Goal: Task Accomplishment & Management: Manage account settings

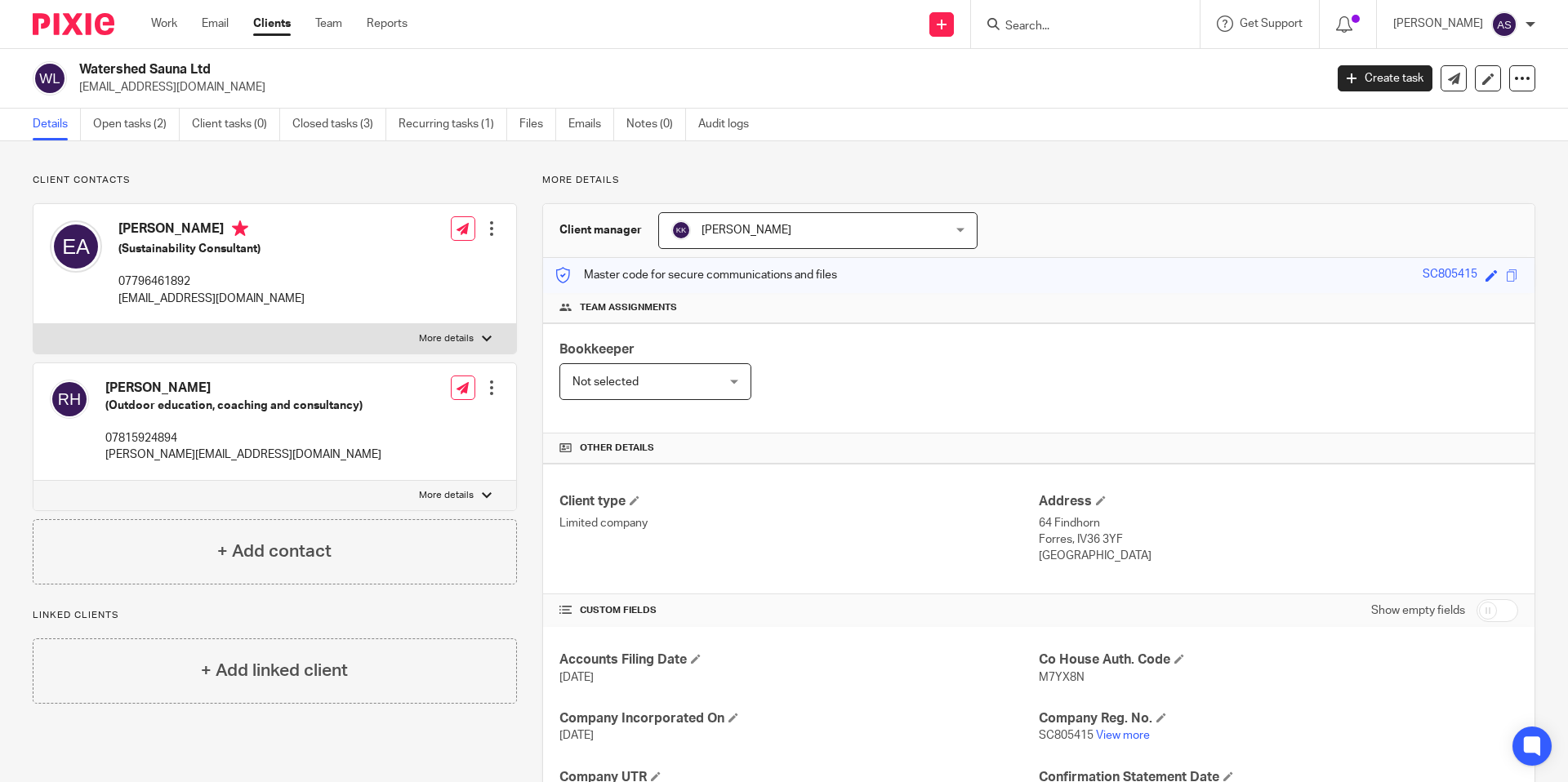
click at [171, 26] on link "Work" at bounding box center [164, 24] width 26 height 17
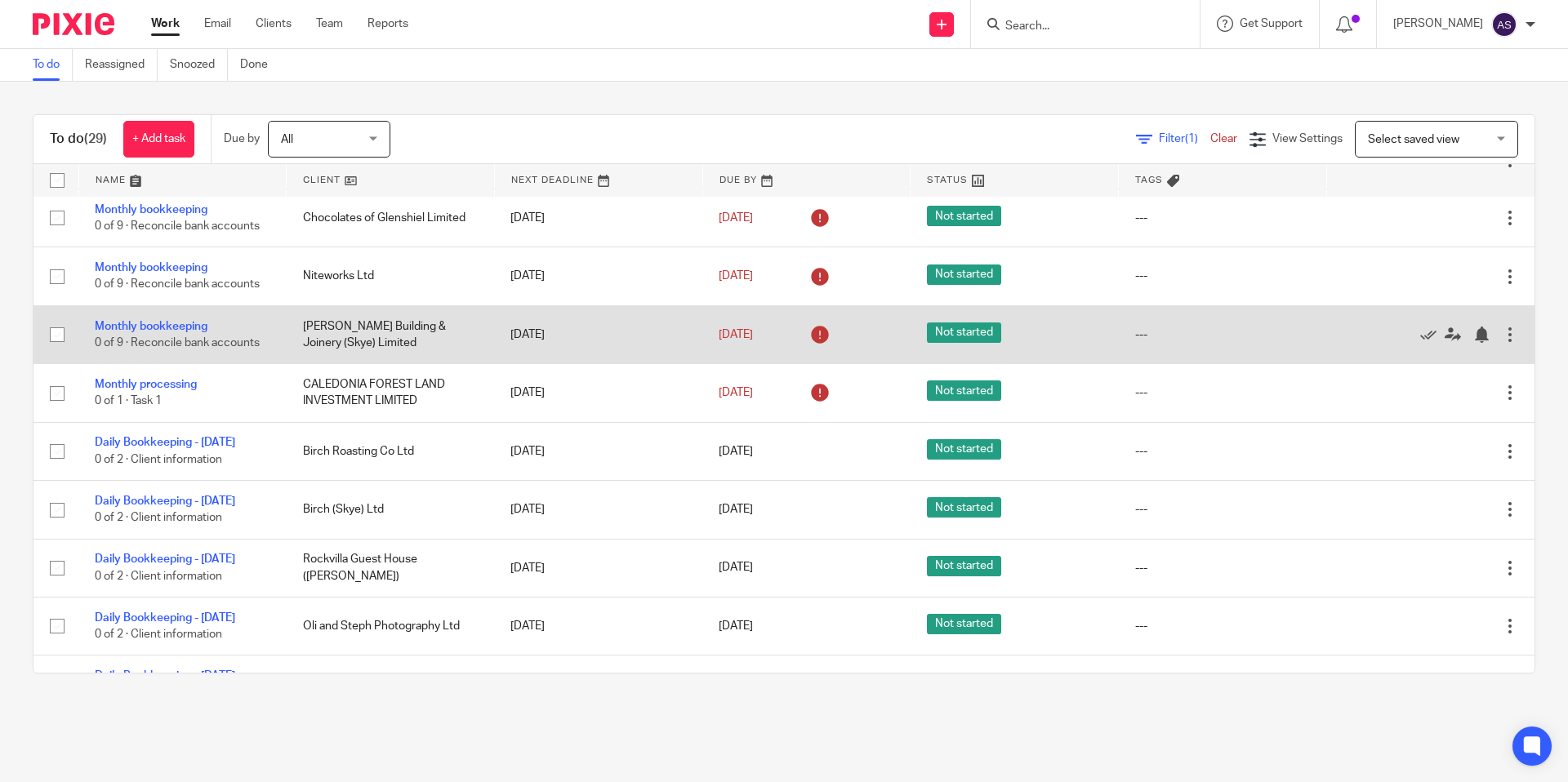
scroll to position [349, 0]
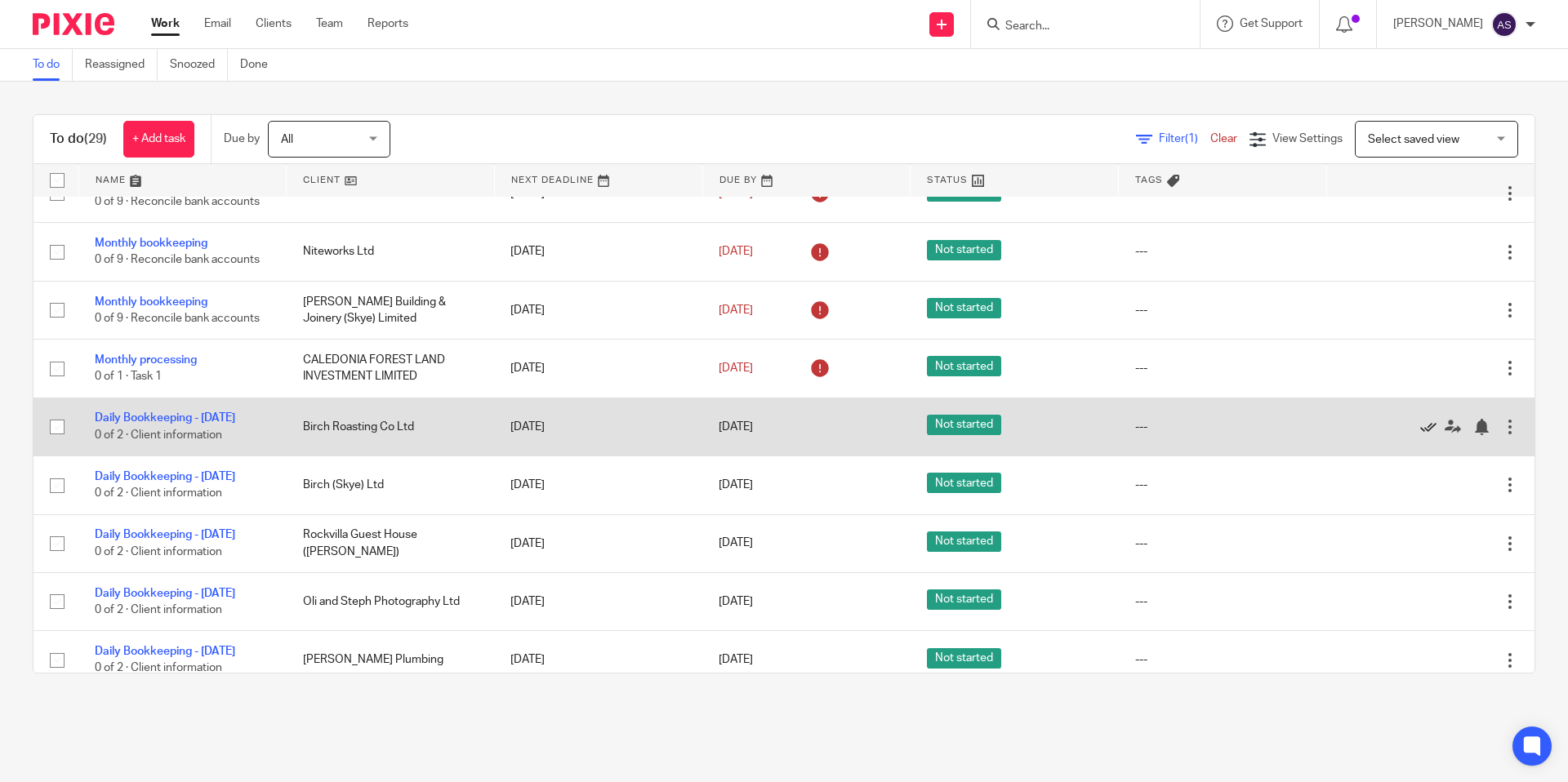
click at [1424, 433] on icon at bounding box center [1428, 427] width 17 height 17
drag, startPoint x: 1427, startPoint y: 435, endPoint x: 1370, endPoint y: 408, distance: 63.1
click at [1427, 435] on icon at bounding box center [1428, 427] width 17 height 17
click at [1432, 433] on icon at bounding box center [1428, 427] width 17 height 17
click at [1424, 435] on icon at bounding box center [1428, 427] width 17 height 17
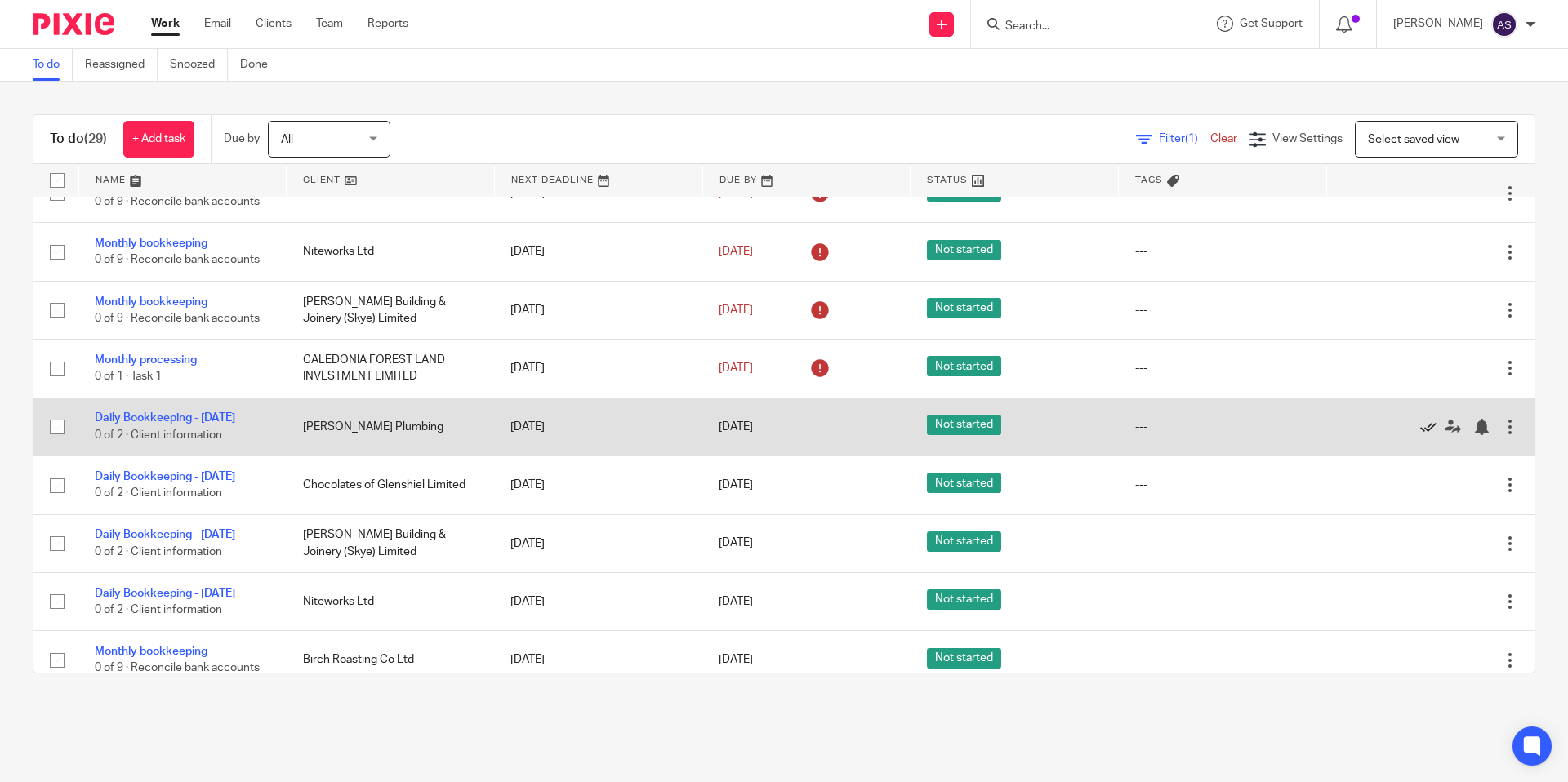
click at [1424, 433] on icon at bounding box center [1428, 427] width 17 height 17
drag, startPoint x: 1421, startPoint y: 434, endPoint x: 648, endPoint y: 135, distance: 828.8
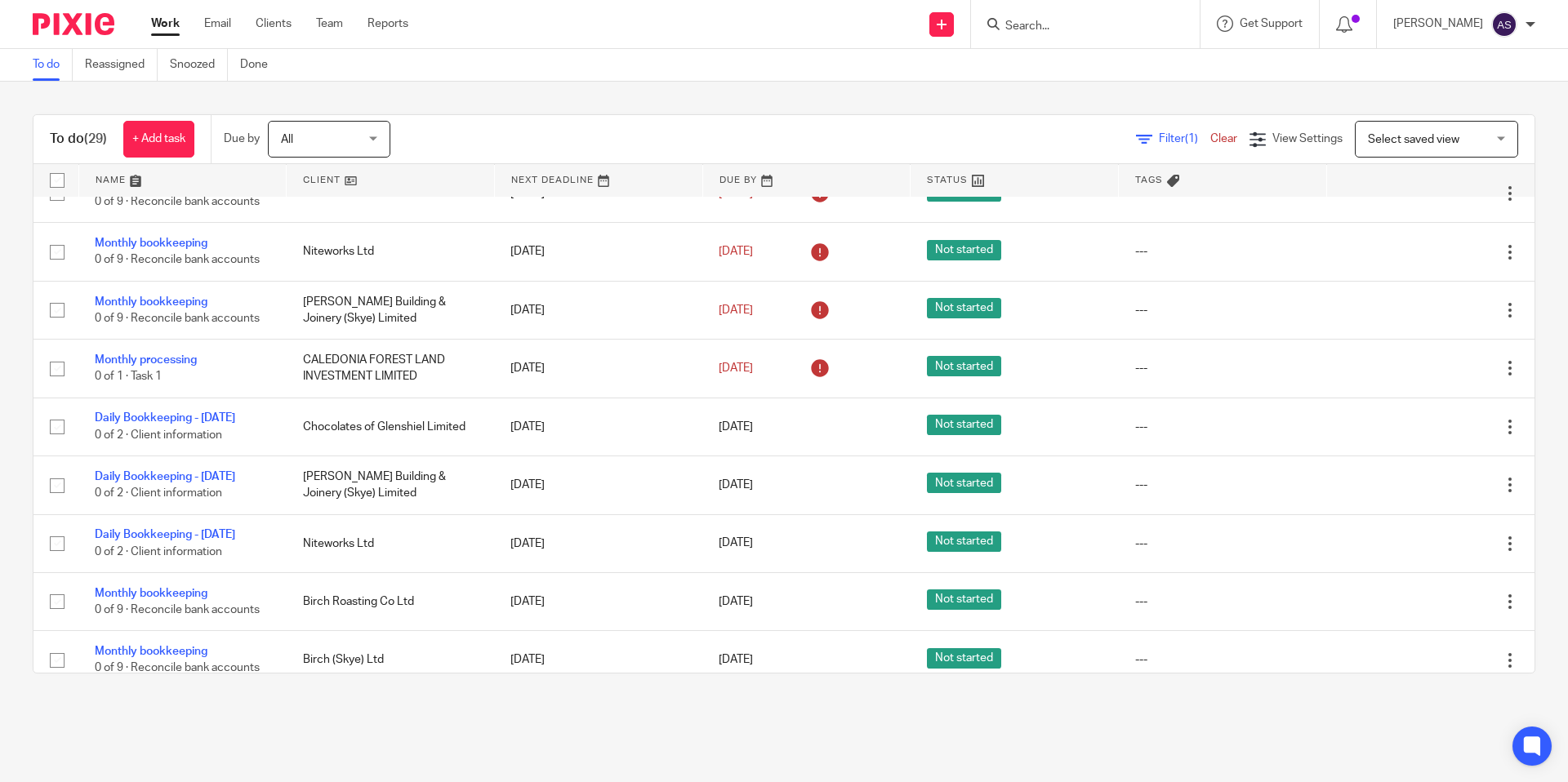
click at [1421, 434] on icon at bounding box center [1428, 427] width 17 height 17
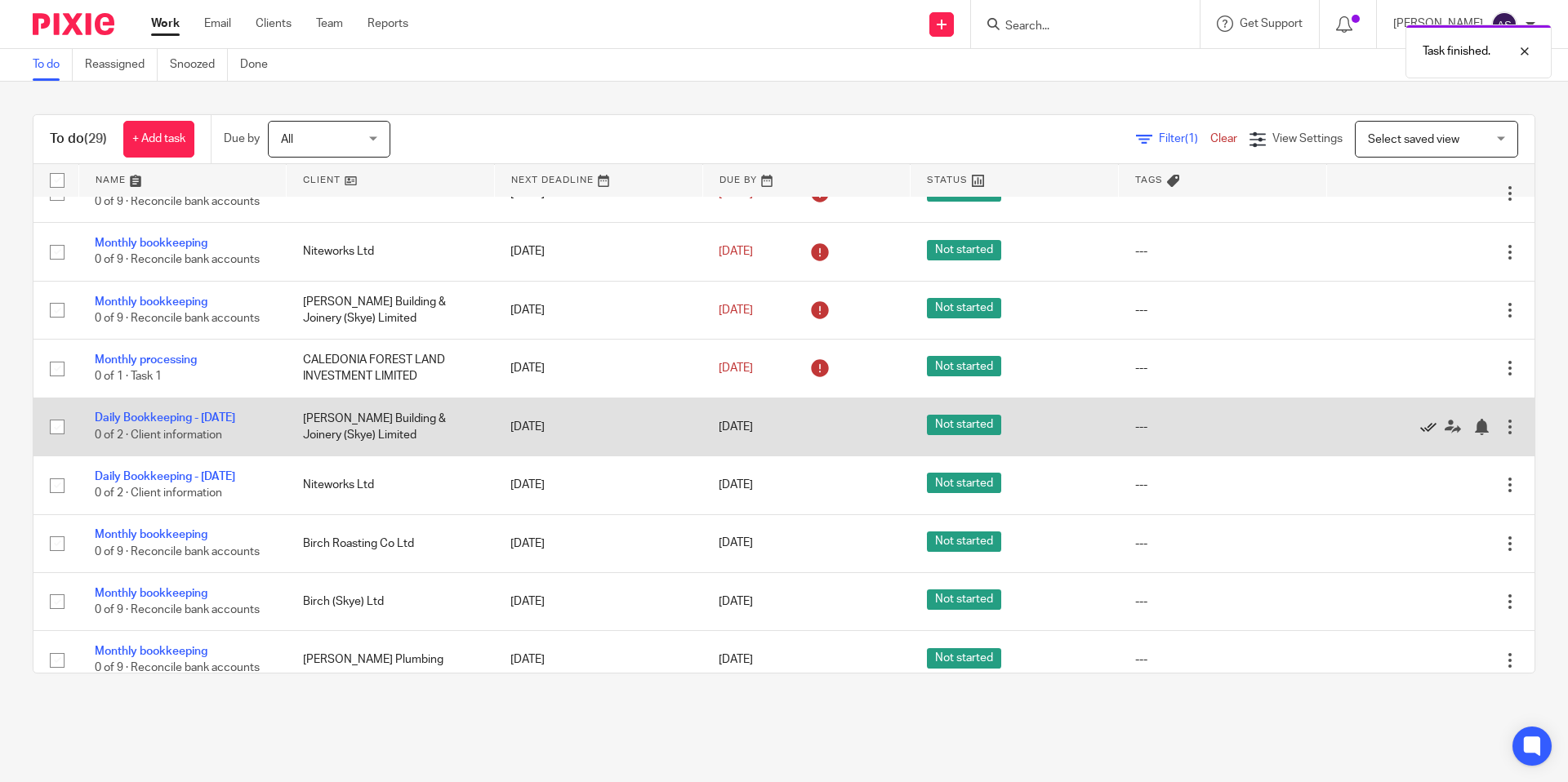
click at [1423, 434] on icon at bounding box center [1428, 427] width 17 height 17
click at [1428, 435] on icon at bounding box center [1428, 427] width 17 height 17
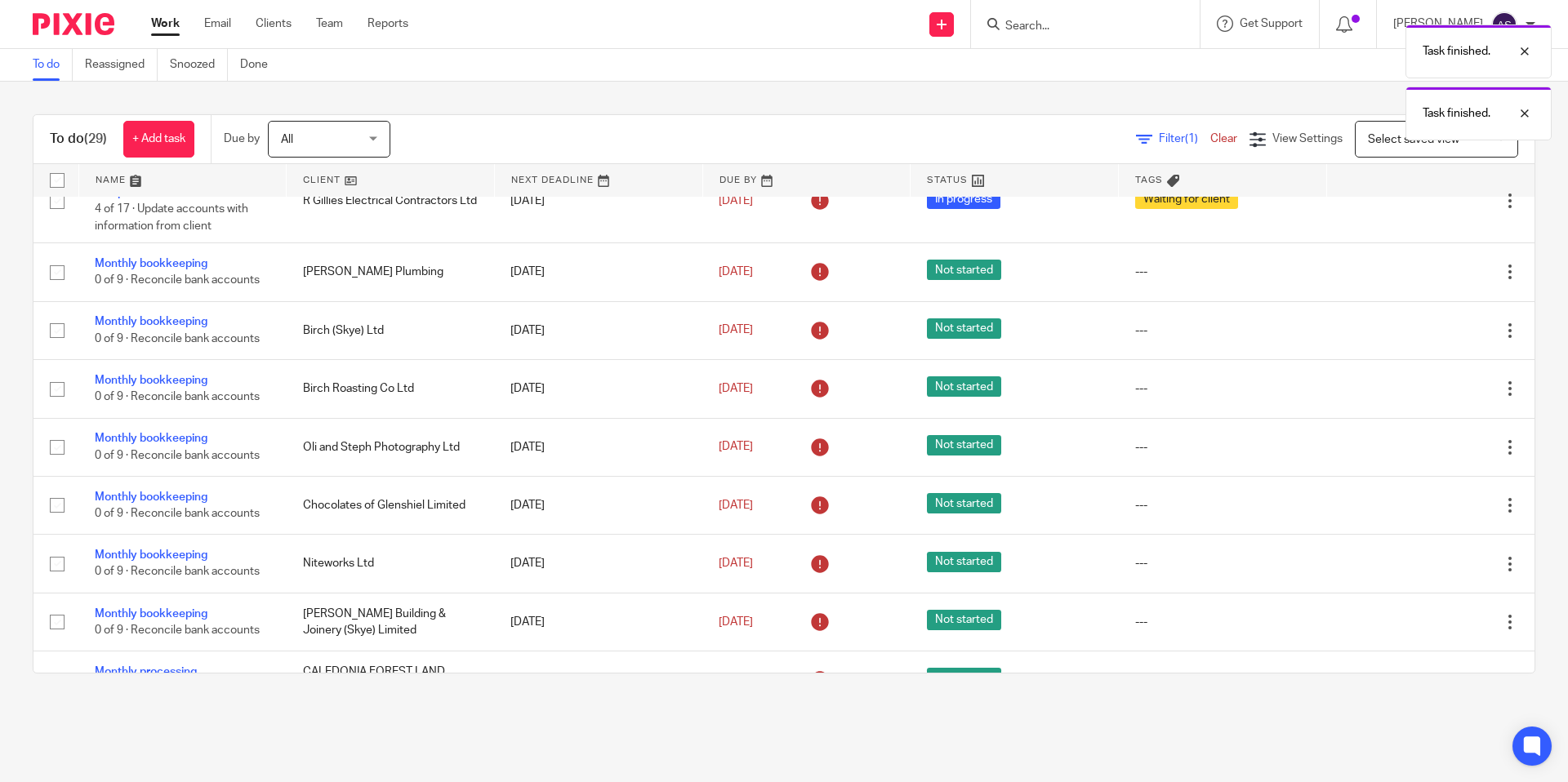
scroll to position [0, 0]
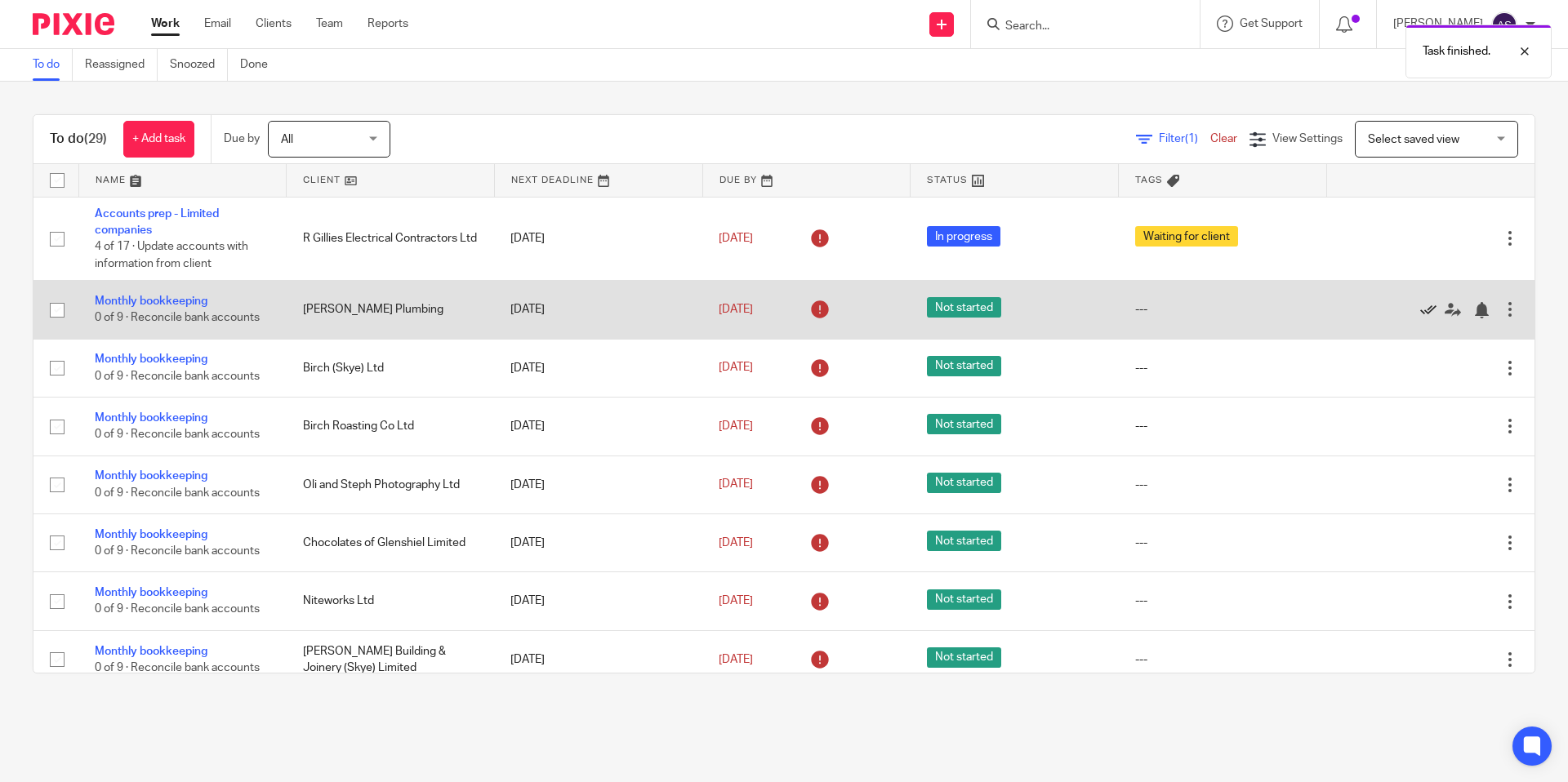
click at [1428, 309] on icon at bounding box center [1428, 310] width 17 height 17
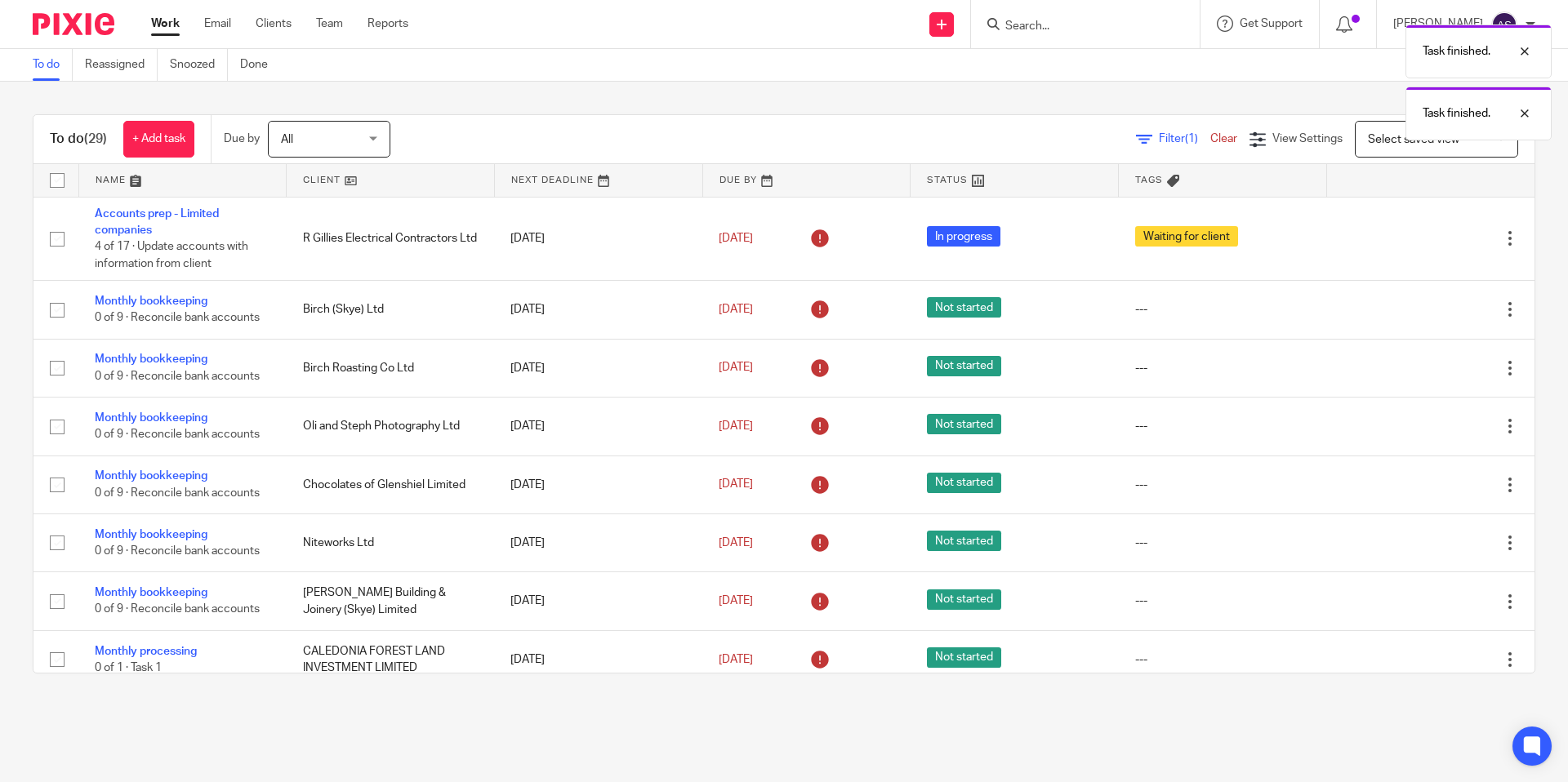
click at [1428, 309] on icon at bounding box center [1428, 310] width 17 height 17
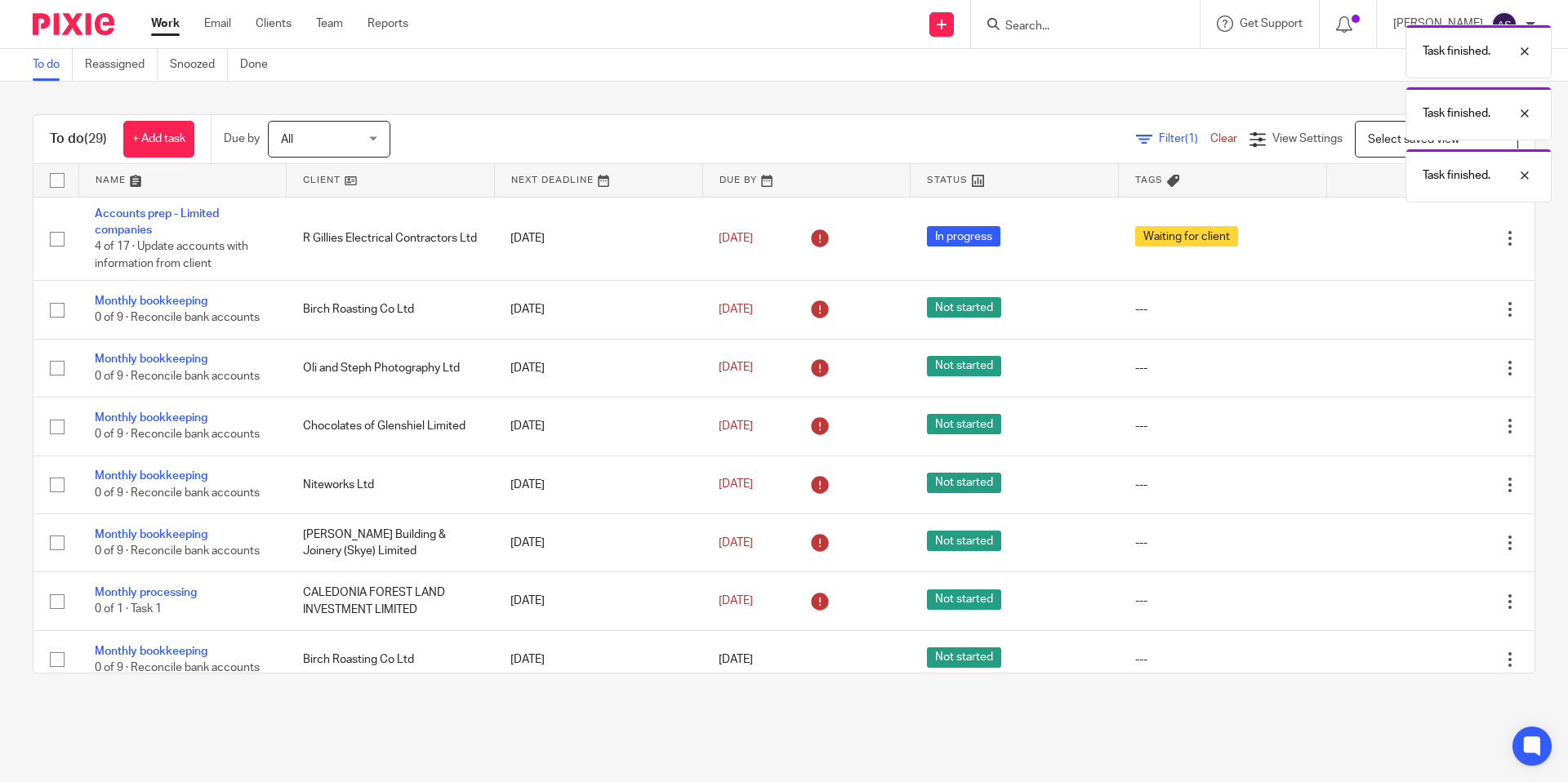
click at [1428, 309] on icon at bounding box center [1428, 310] width 17 height 17
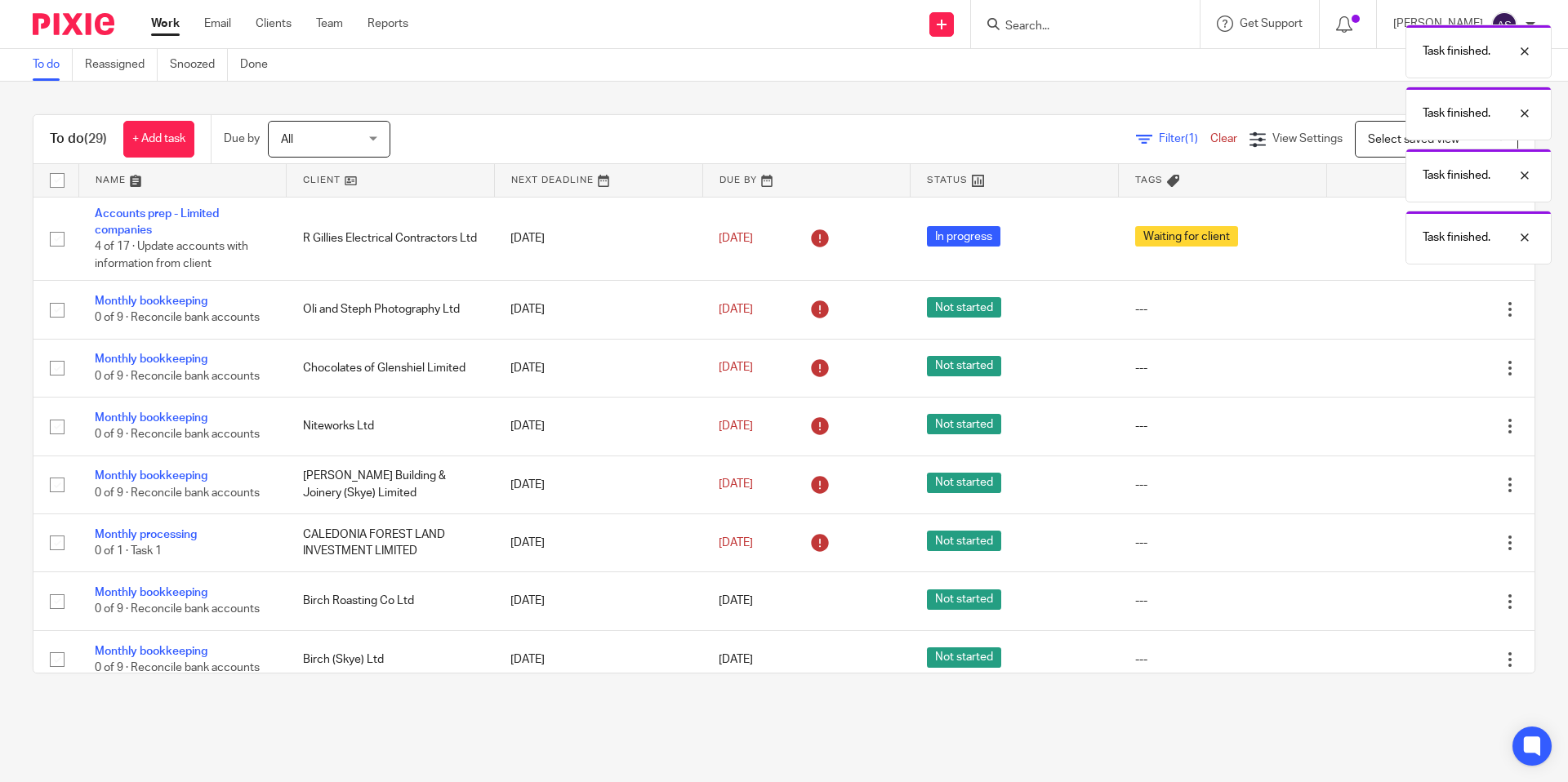
click at [1428, 309] on icon at bounding box center [1428, 310] width 17 height 17
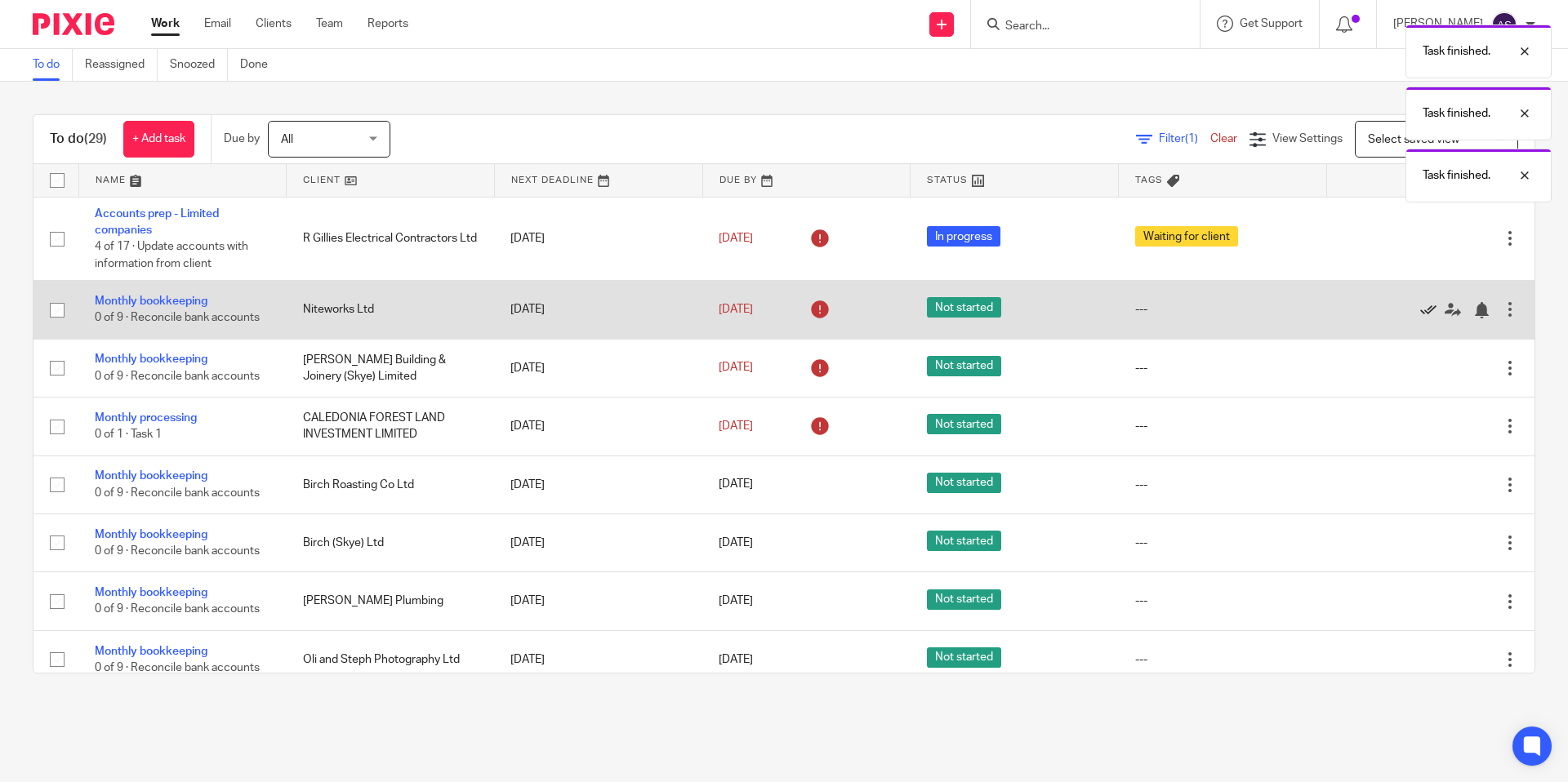
click at [1427, 311] on icon at bounding box center [1428, 310] width 17 height 17
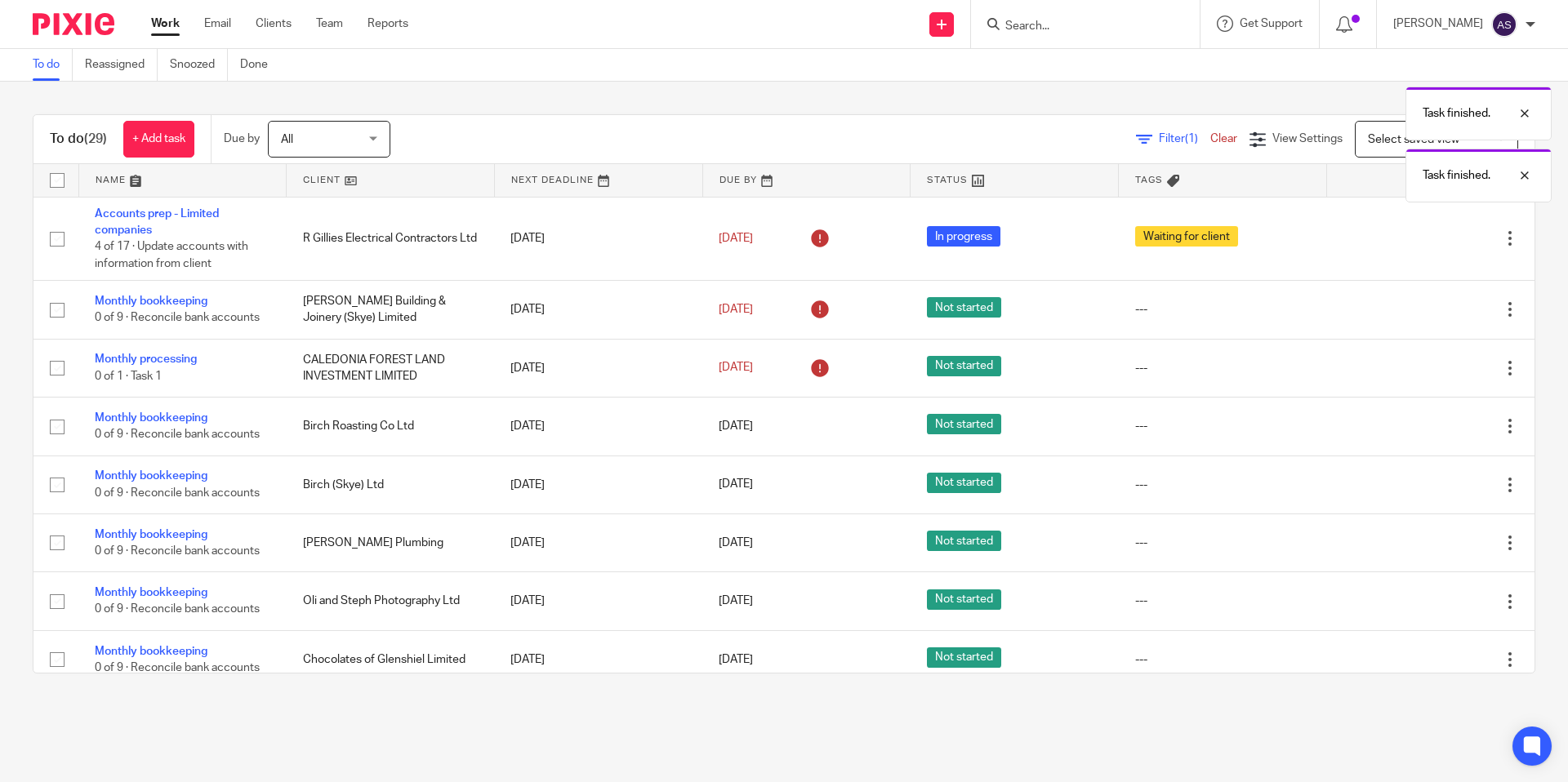
click at [1427, 311] on icon at bounding box center [1428, 310] width 17 height 17
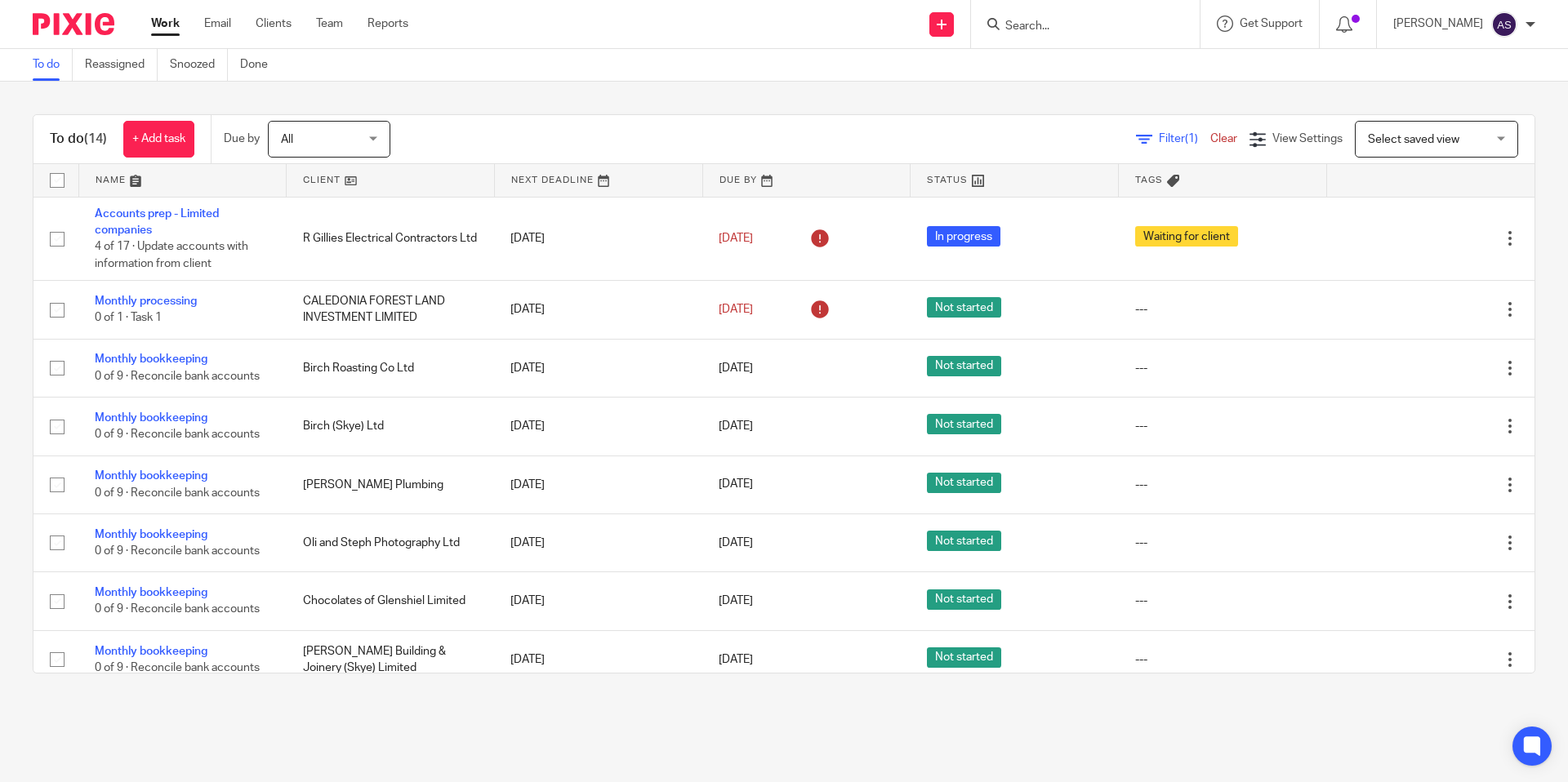
click at [1087, 29] on input "Search" at bounding box center [1077, 27] width 147 height 15
click at [1019, 78] on div "To do Reassigned Snoozed Done" at bounding box center [784, 65] width 1568 height 33
click at [1031, 29] on input "Search" at bounding box center [1077, 27] width 147 height 15
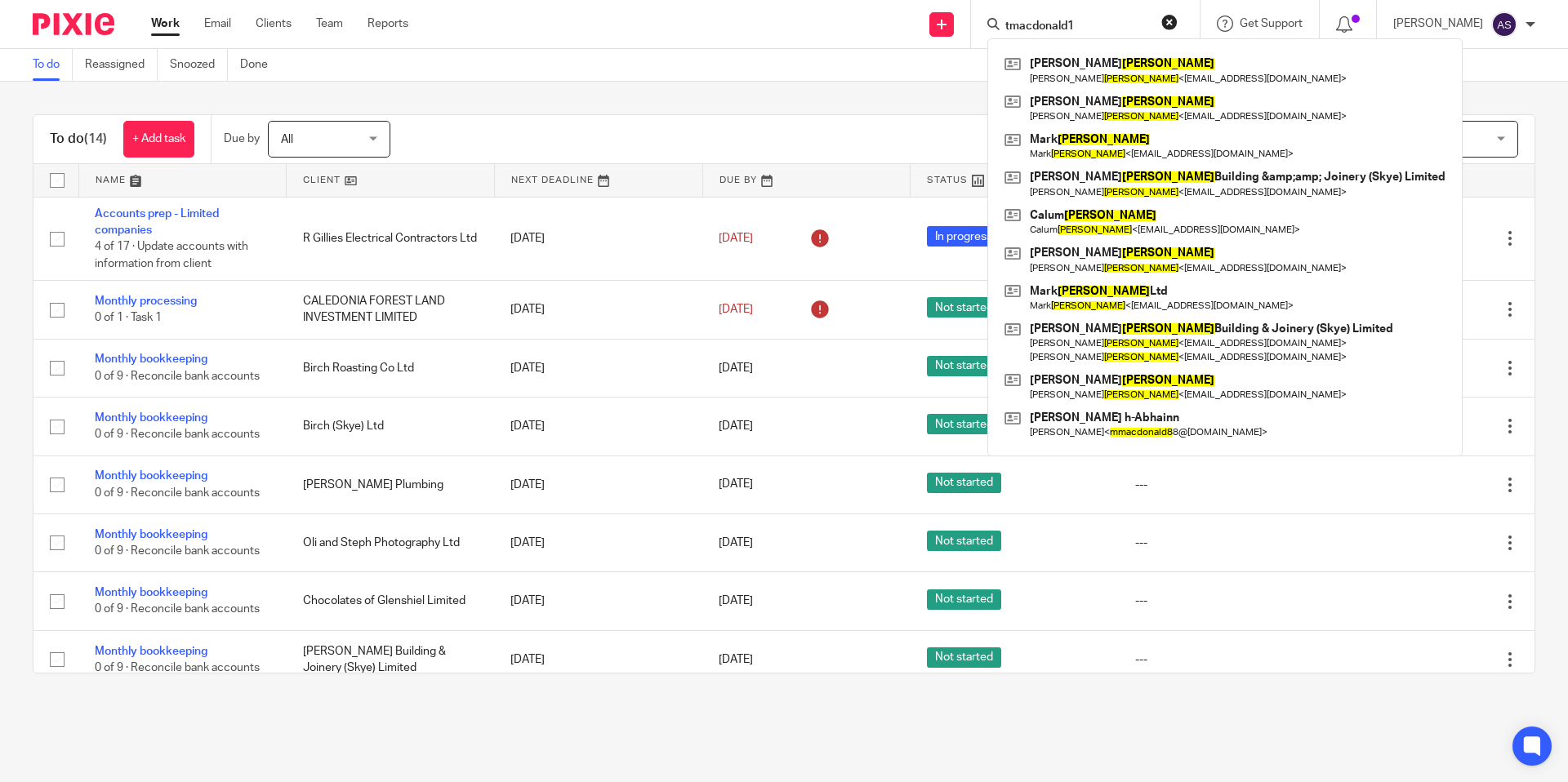
type input "tmacdonald1"
click at [1168, 19] on button "reset" at bounding box center [1169, 22] width 17 height 17
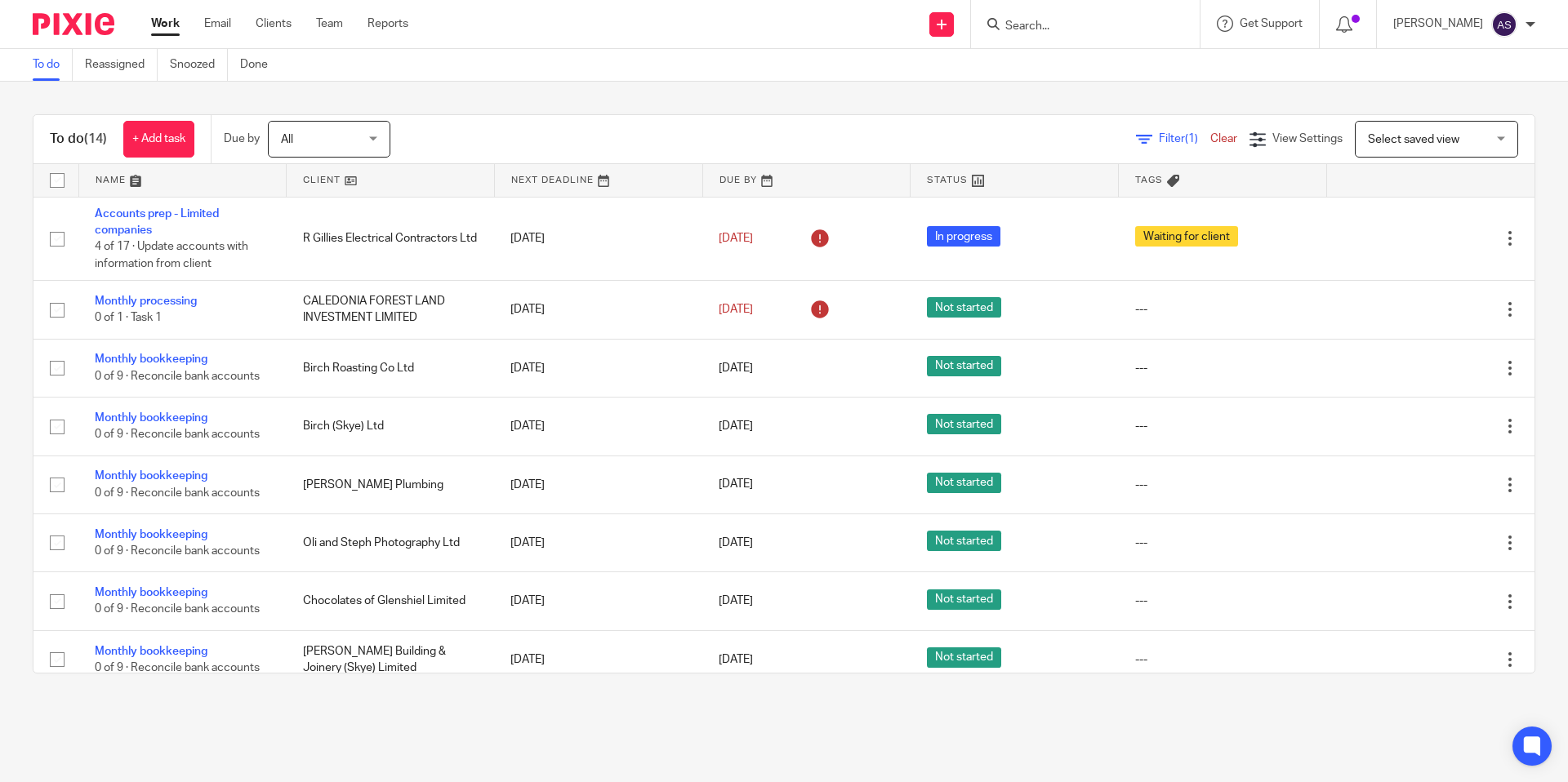
click at [1127, 27] on input "Search" at bounding box center [1077, 27] width 147 height 15
click at [233, 23] on ul "Work Email Clients Team Reports" at bounding box center [292, 24] width 282 height 17
click at [221, 24] on link "Email" at bounding box center [217, 24] width 27 height 17
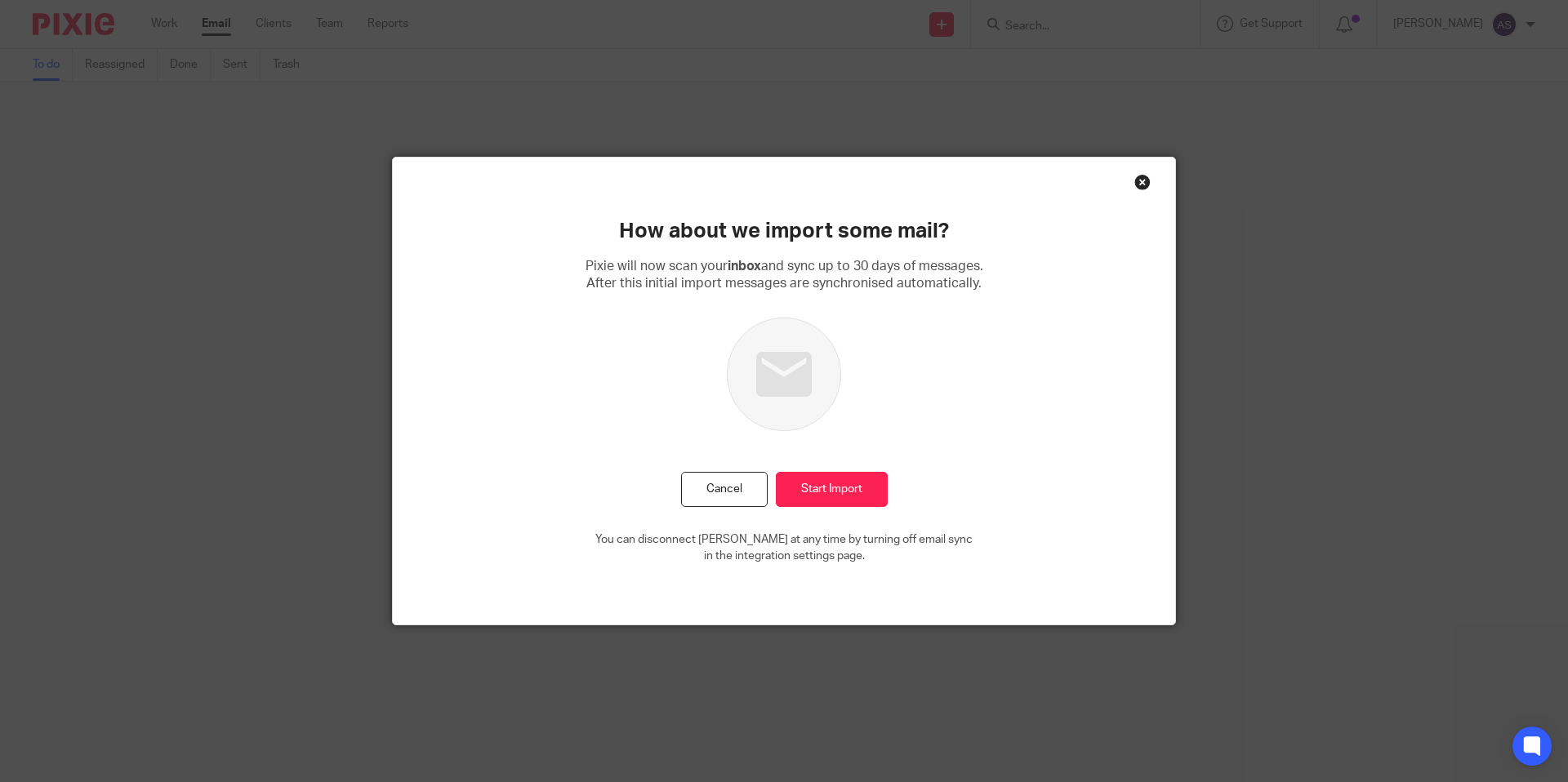
click at [1144, 184] on div "Close this dialog window" at bounding box center [1142, 182] width 17 height 17
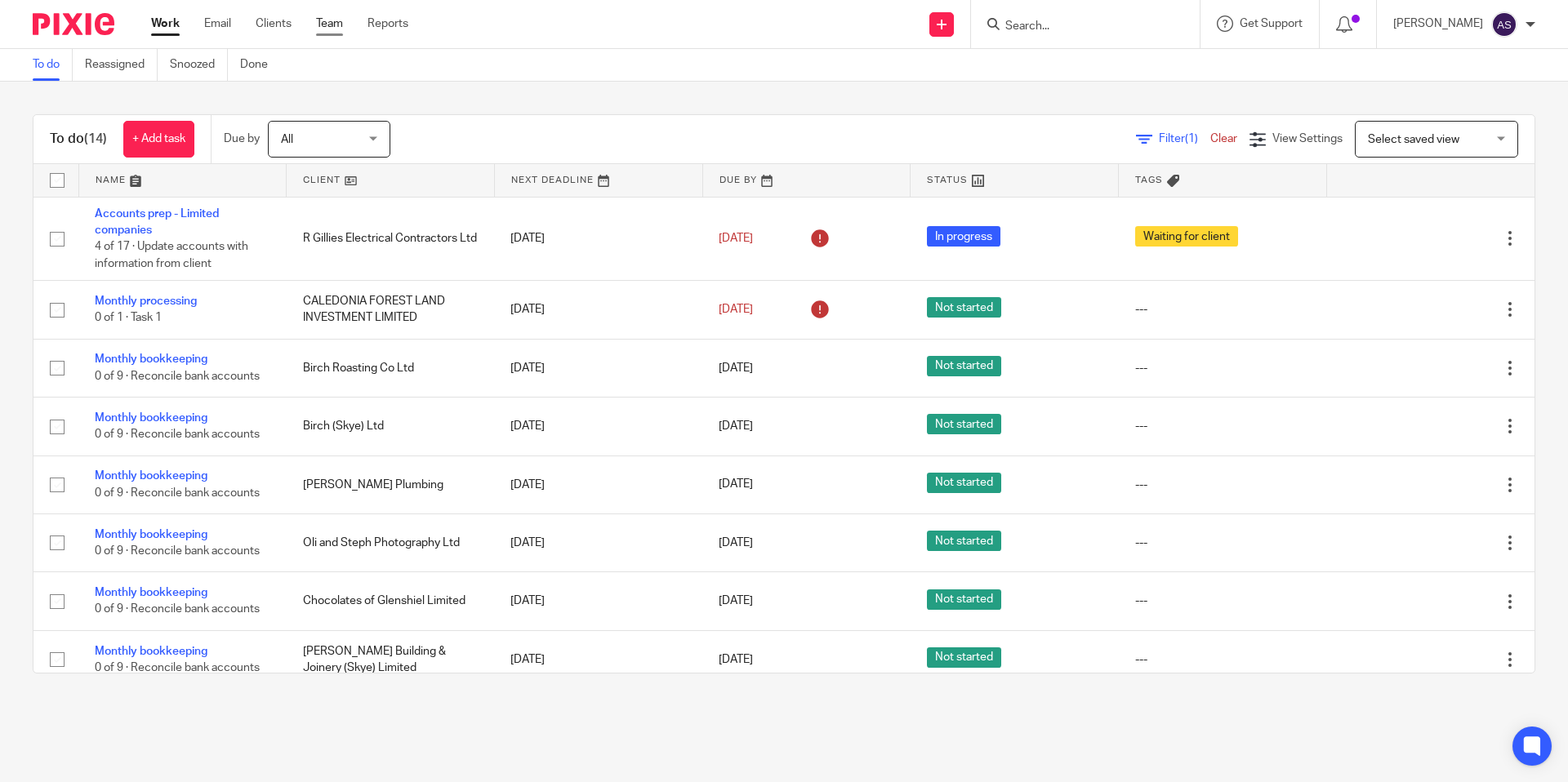
click at [343, 26] on link "Team" at bounding box center [329, 24] width 27 height 17
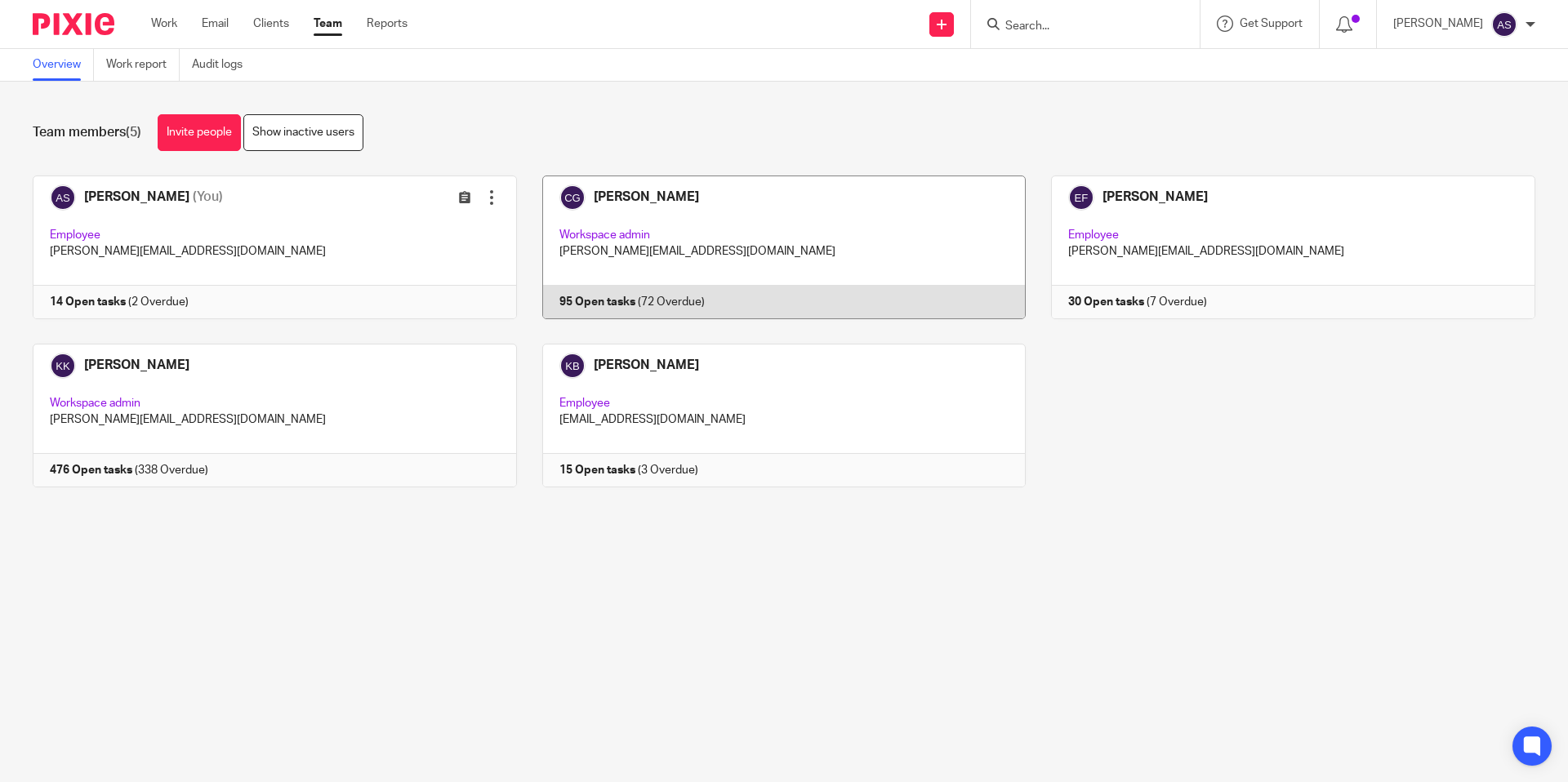
click at [664, 194] on link at bounding box center [771, 247] width 509 height 143
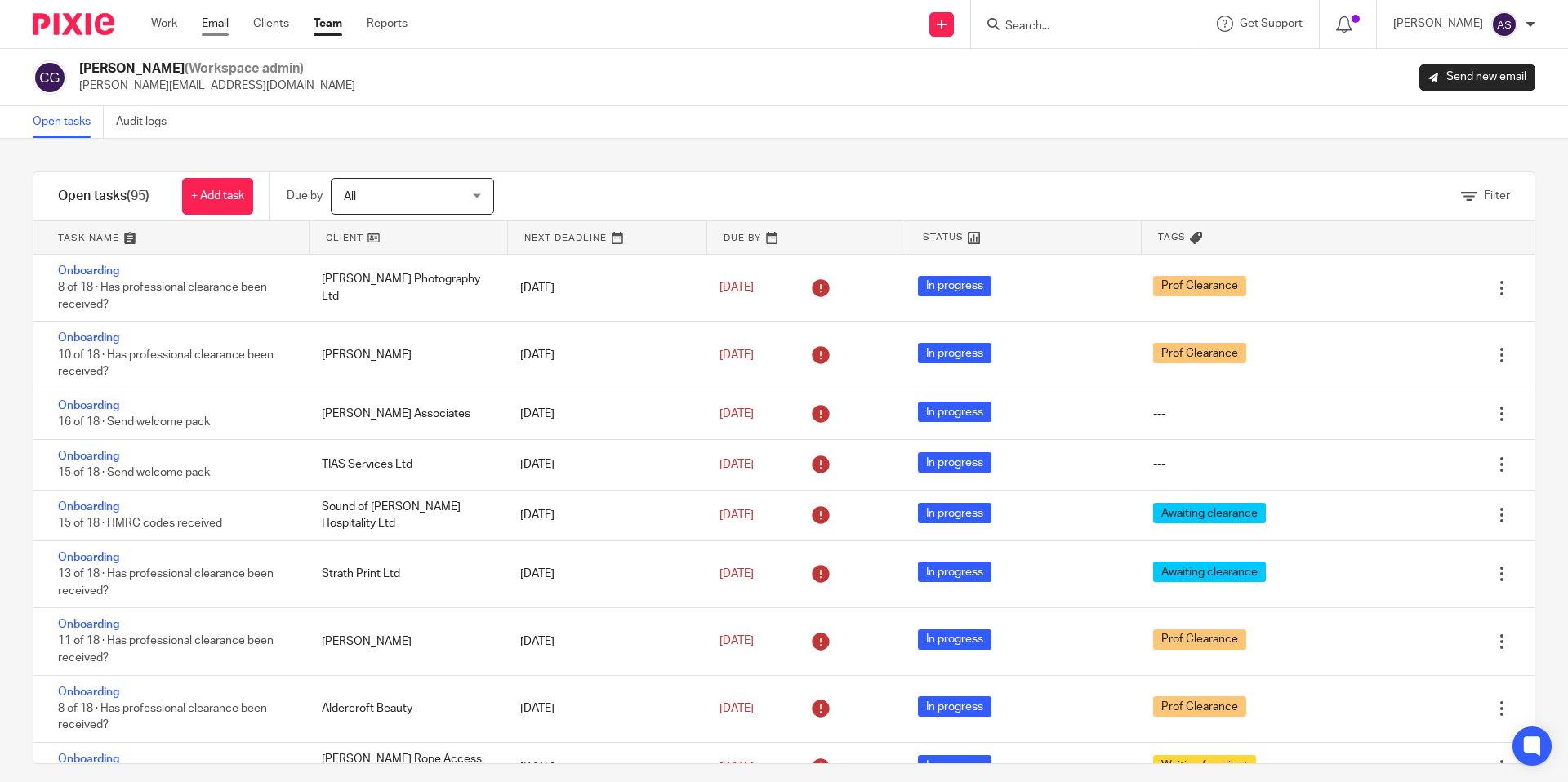
click at [215, 25] on link "Email" at bounding box center [215, 24] width 27 height 17
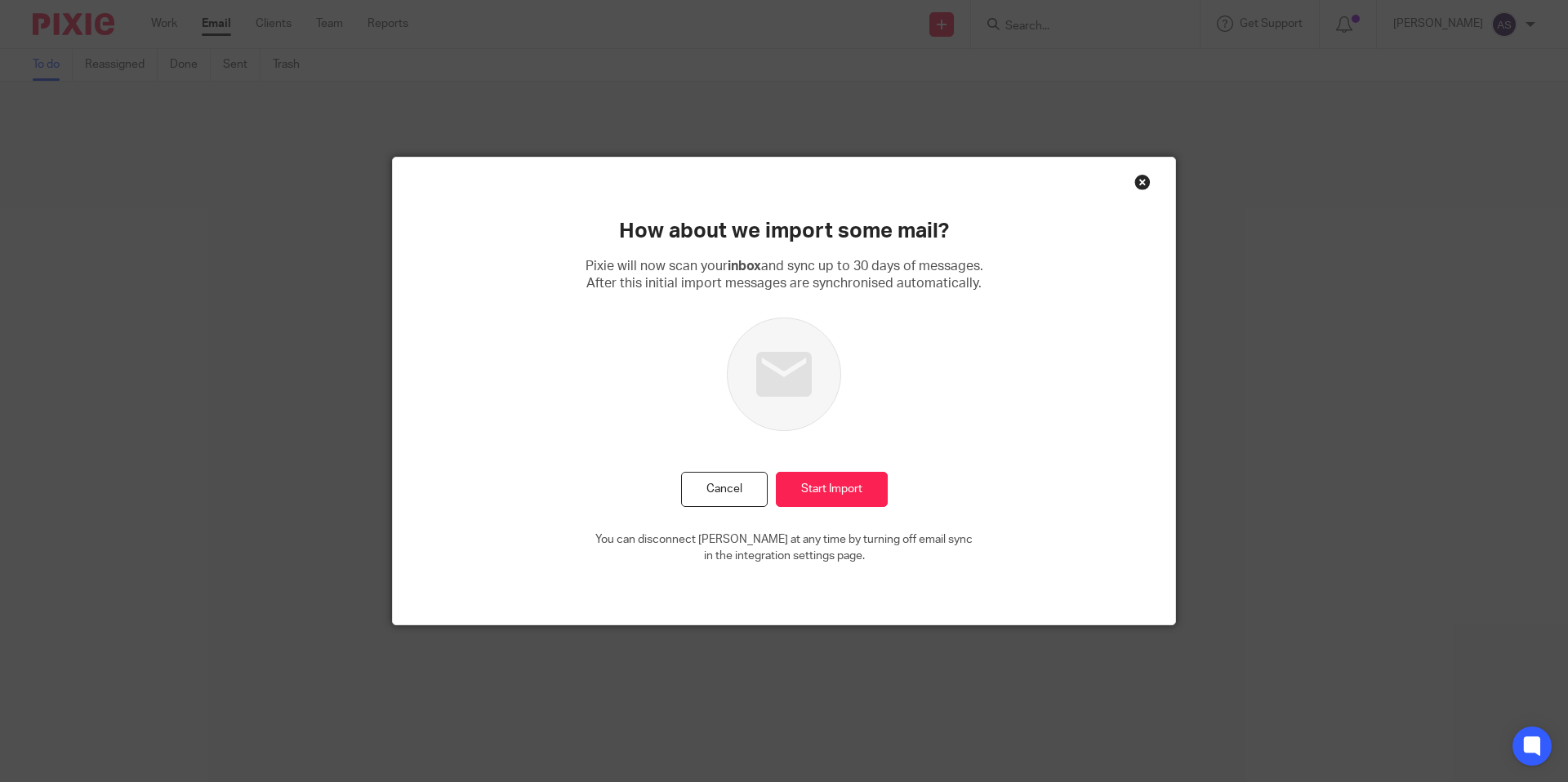
click at [1140, 185] on div "Close this dialog window" at bounding box center [1142, 182] width 17 height 17
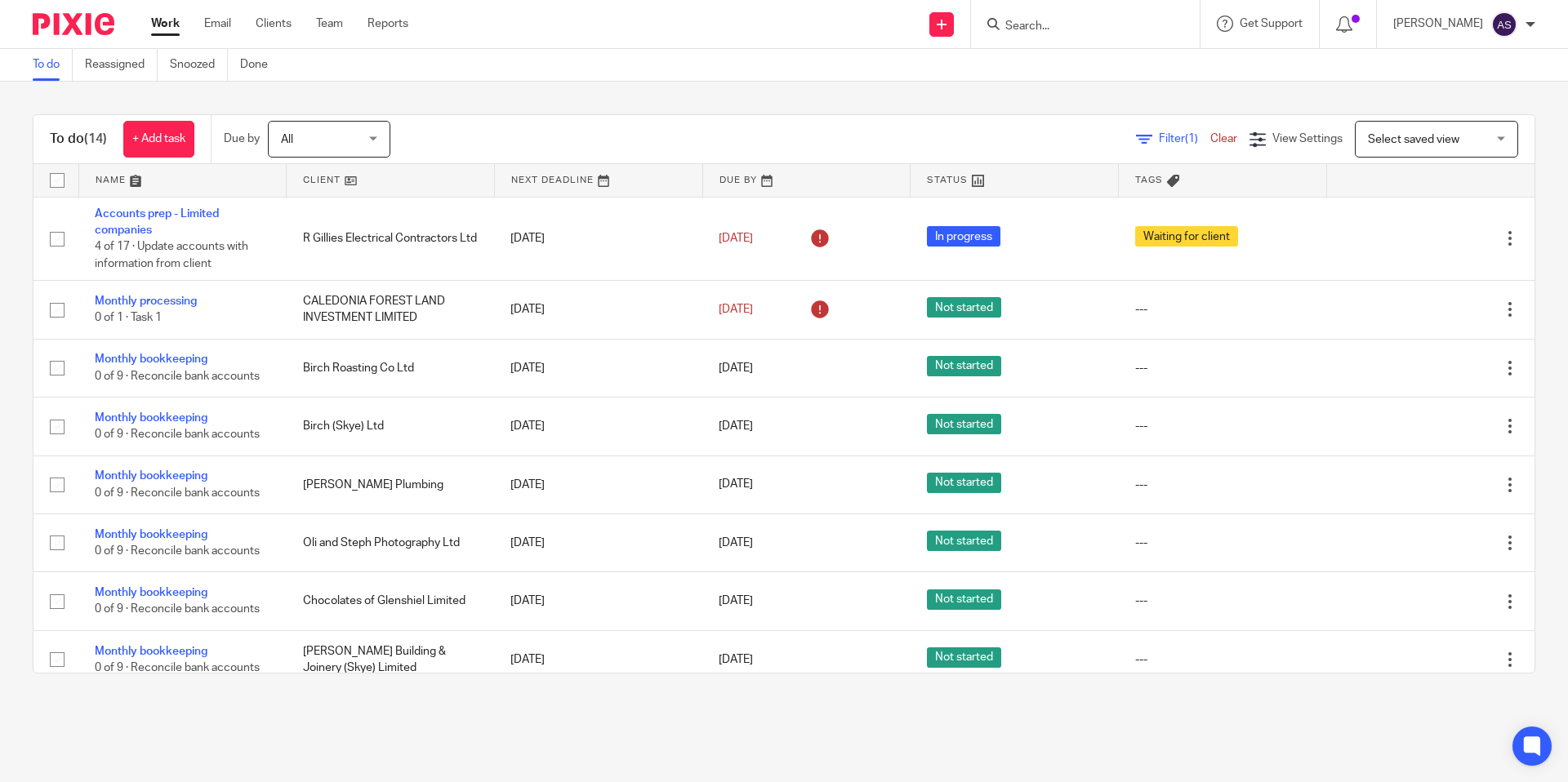
click at [1086, 22] on input "Search" at bounding box center [1077, 27] width 147 height 15
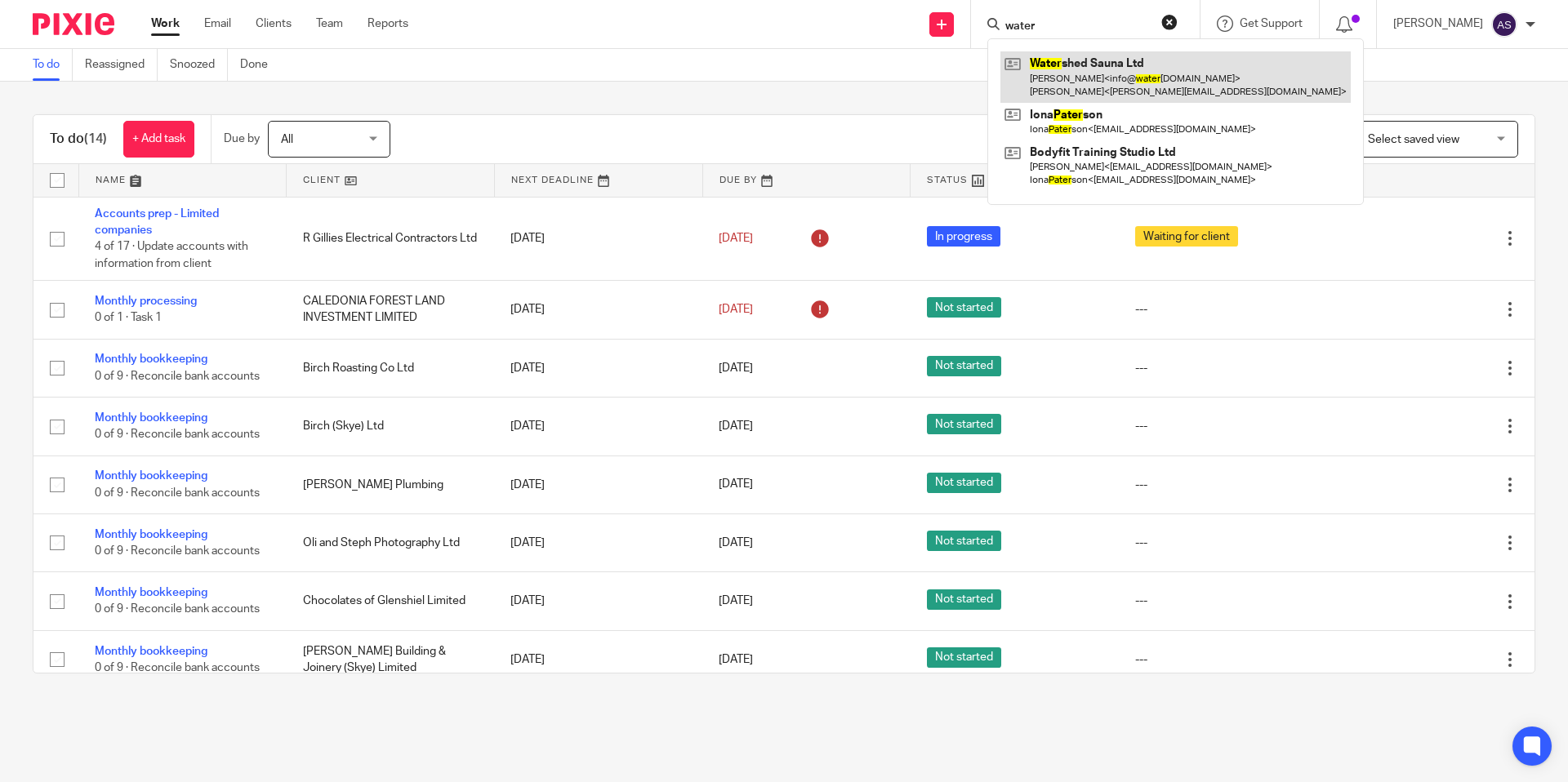
type input "water"
click at [1086, 82] on link at bounding box center [1176, 76] width 350 height 50
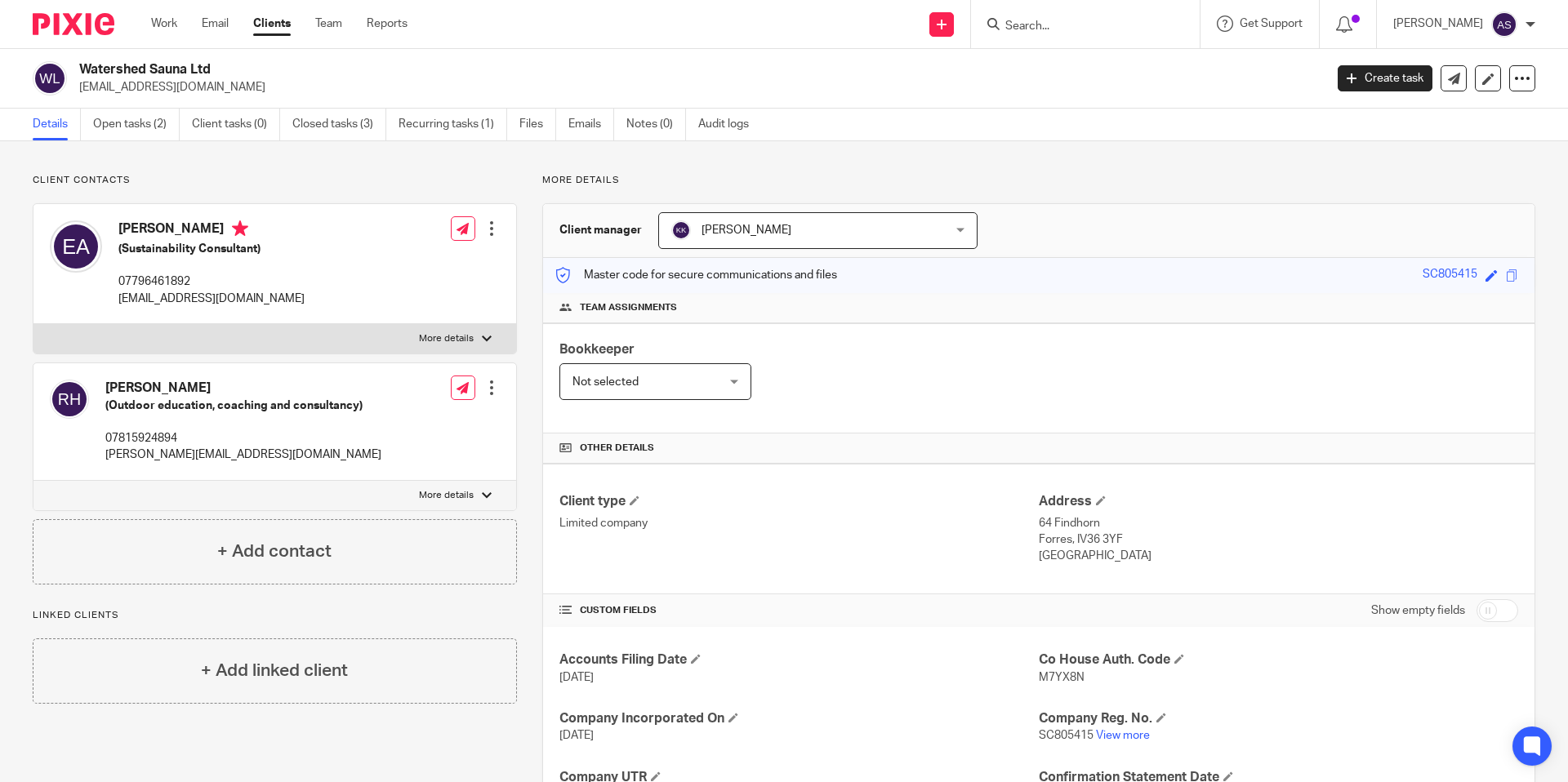
click at [133, 20] on div at bounding box center [67, 24] width 134 height 48
click at [181, 21] on ul "Work Email Clients Team Reports" at bounding box center [292, 24] width 281 height 17
drag, startPoint x: 157, startPoint y: 22, endPoint x: 218, endPoint y: 7, distance: 62.8
click at [157, 22] on link "Work" at bounding box center [164, 24] width 26 height 17
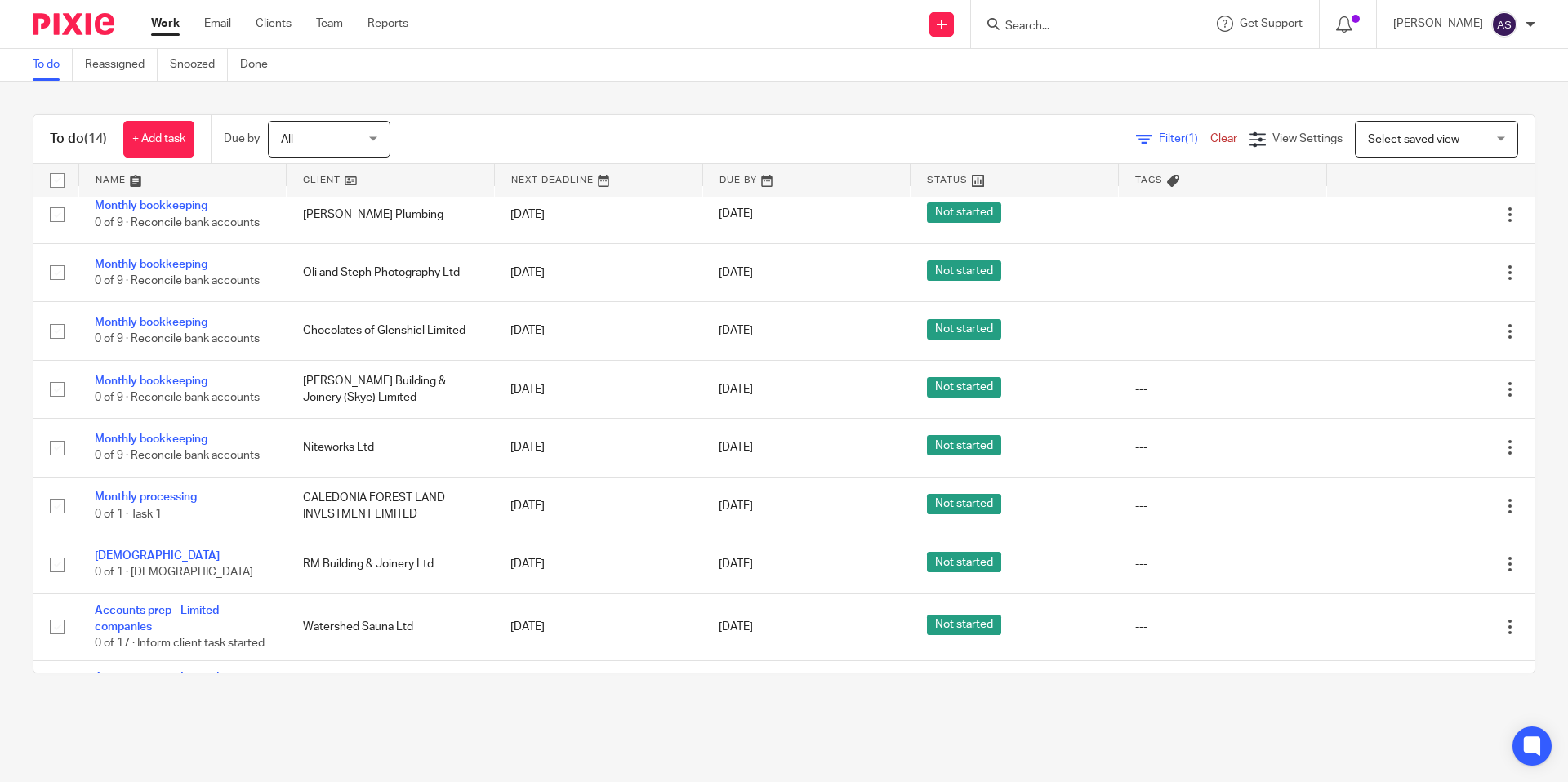
scroll to position [404, 0]
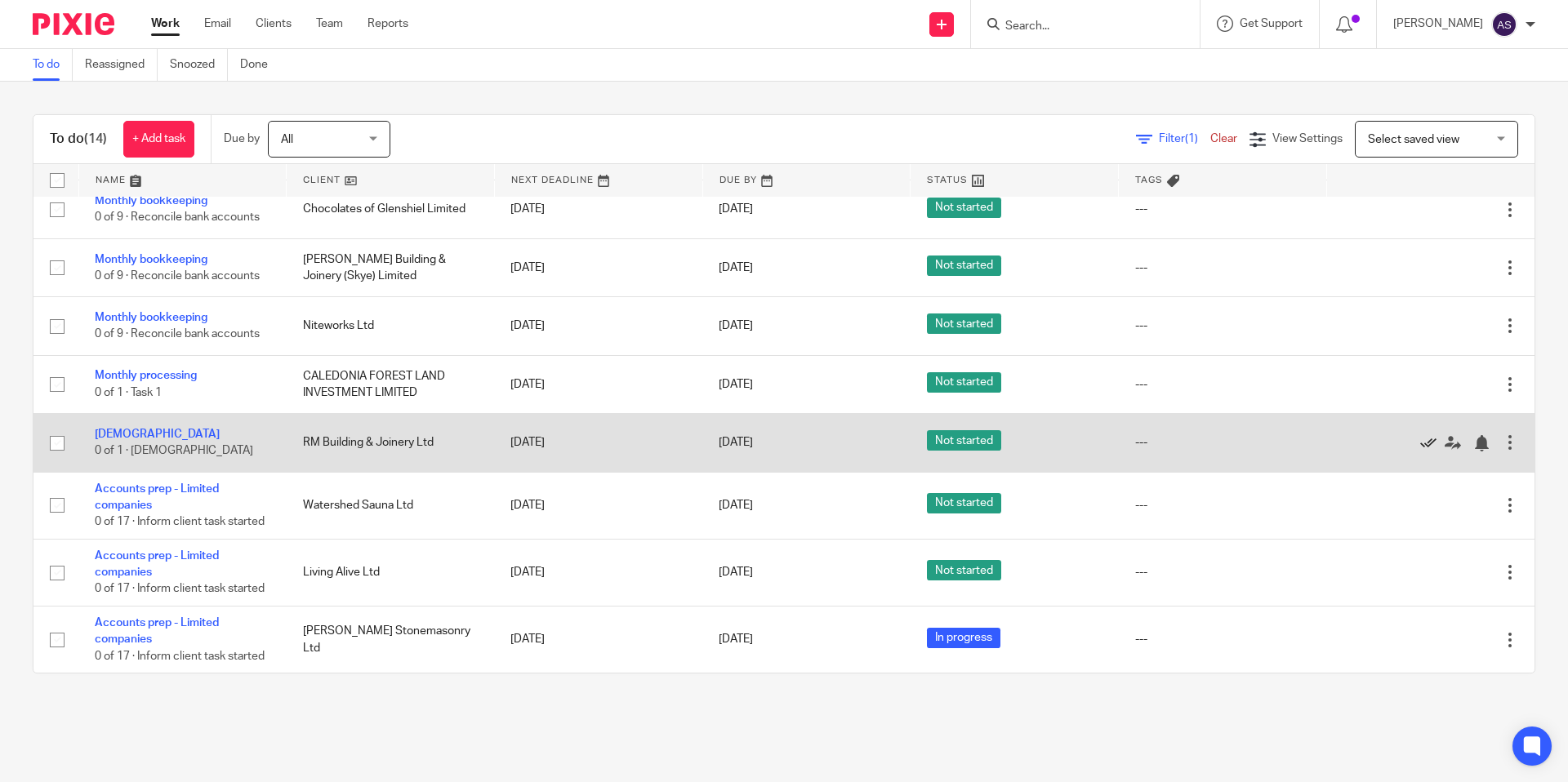
click at [1431, 437] on icon at bounding box center [1428, 443] width 17 height 17
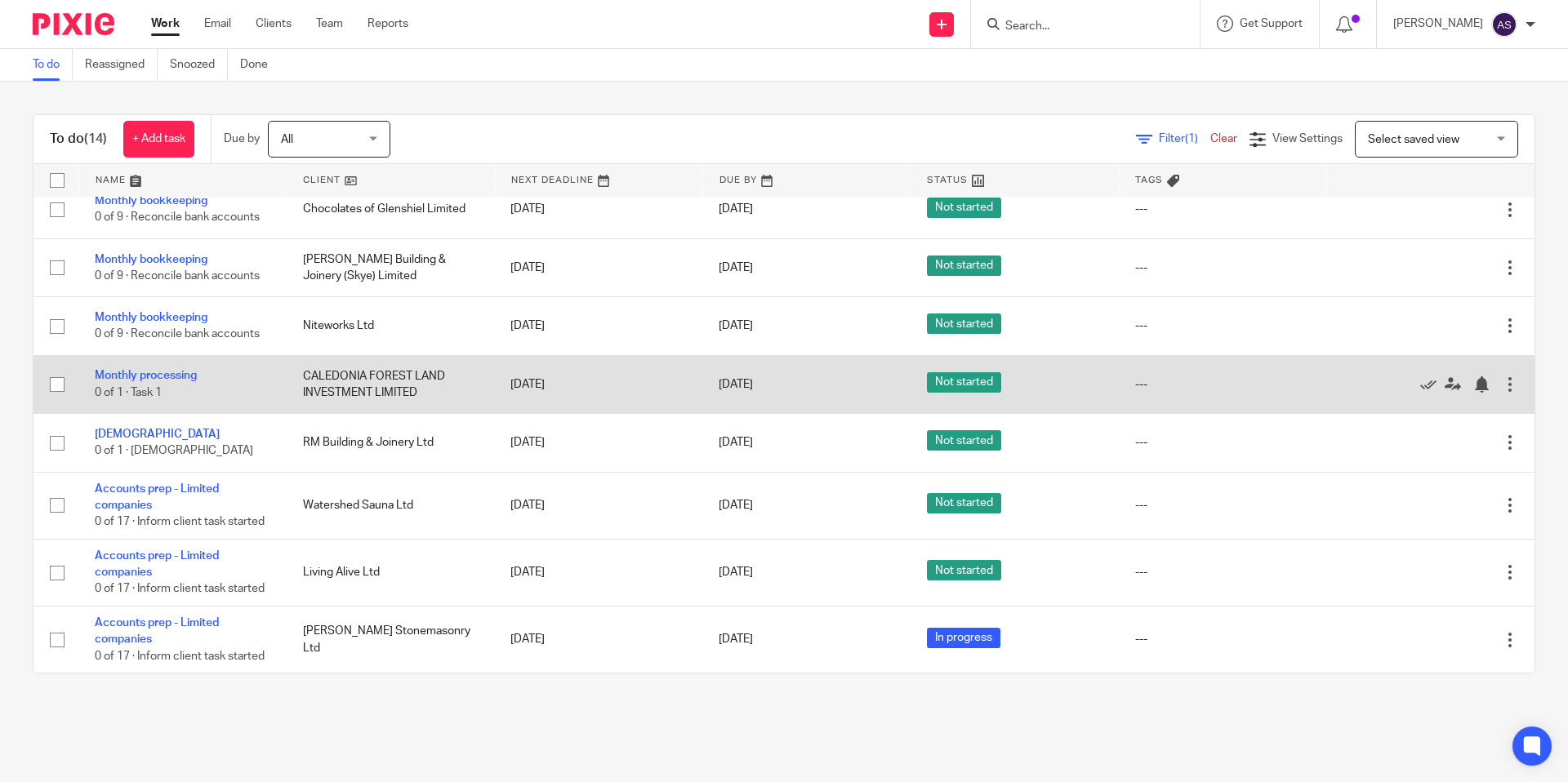
scroll to position [345, 0]
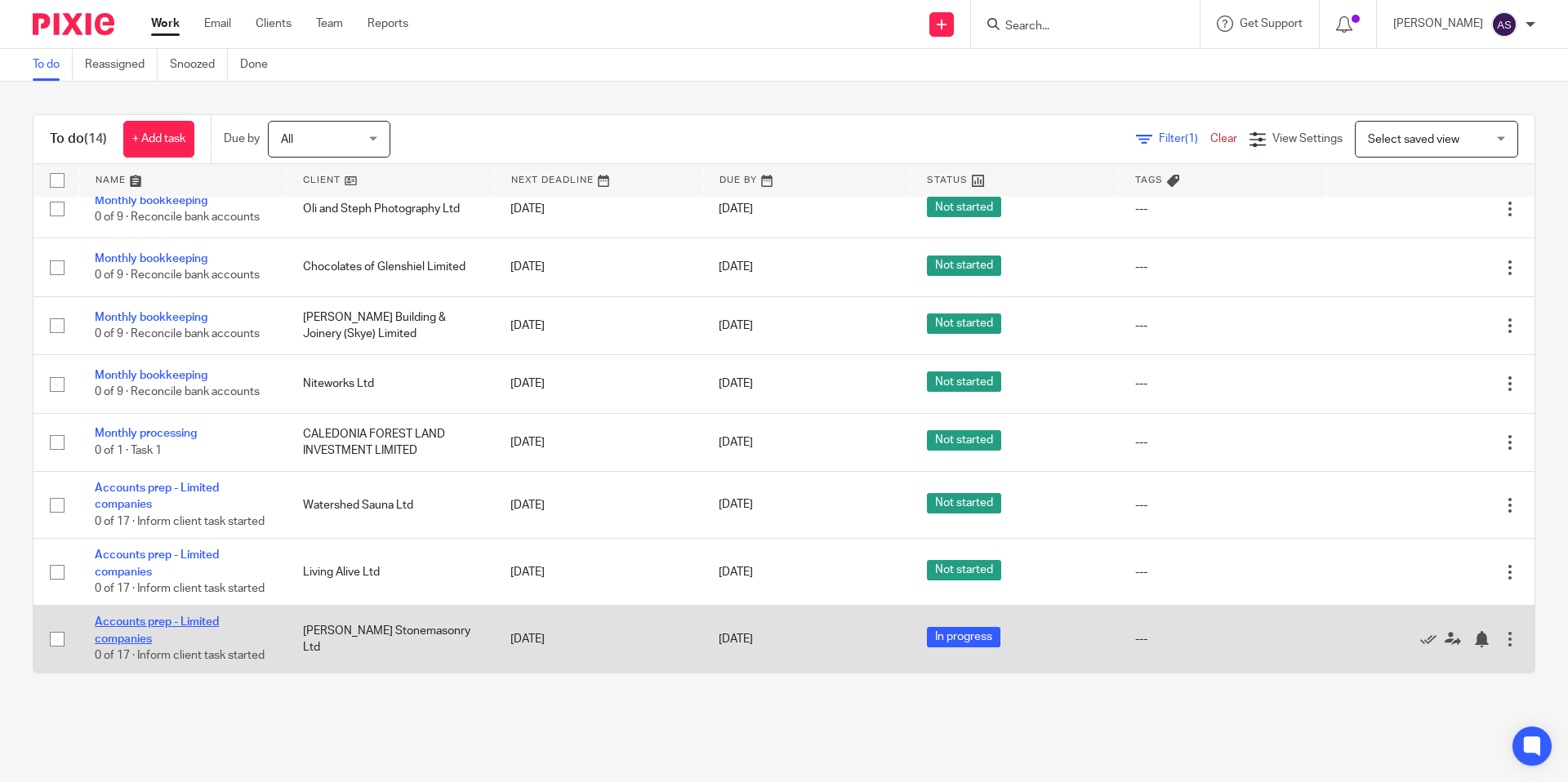
click at [193, 625] on link "Accounts prep - Limited companies" at bounding box center [157, 630] width 125 height 28
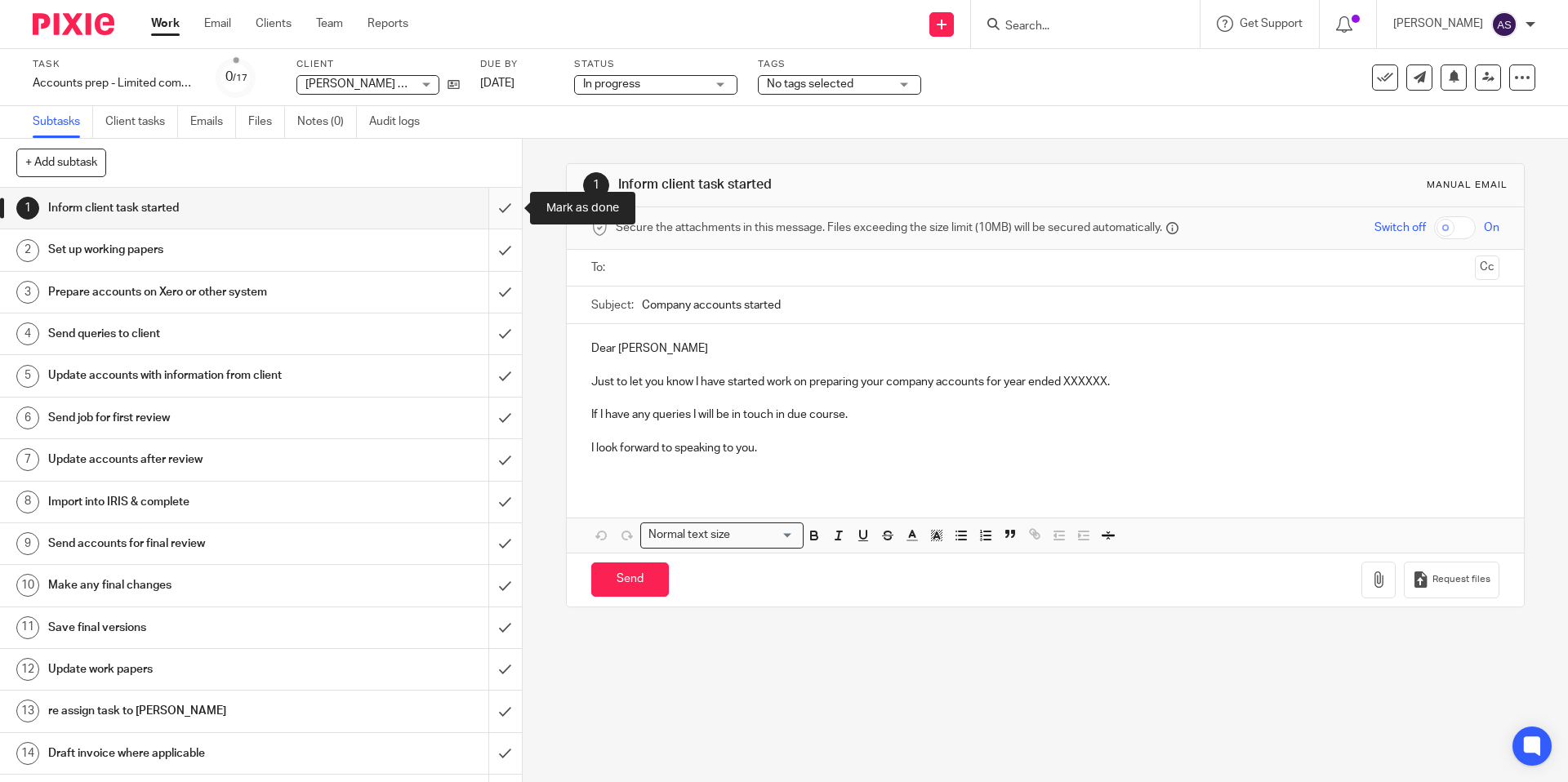
click at [511, 212] on input "submit" at bounding box center [261, 208] width 522 height 41
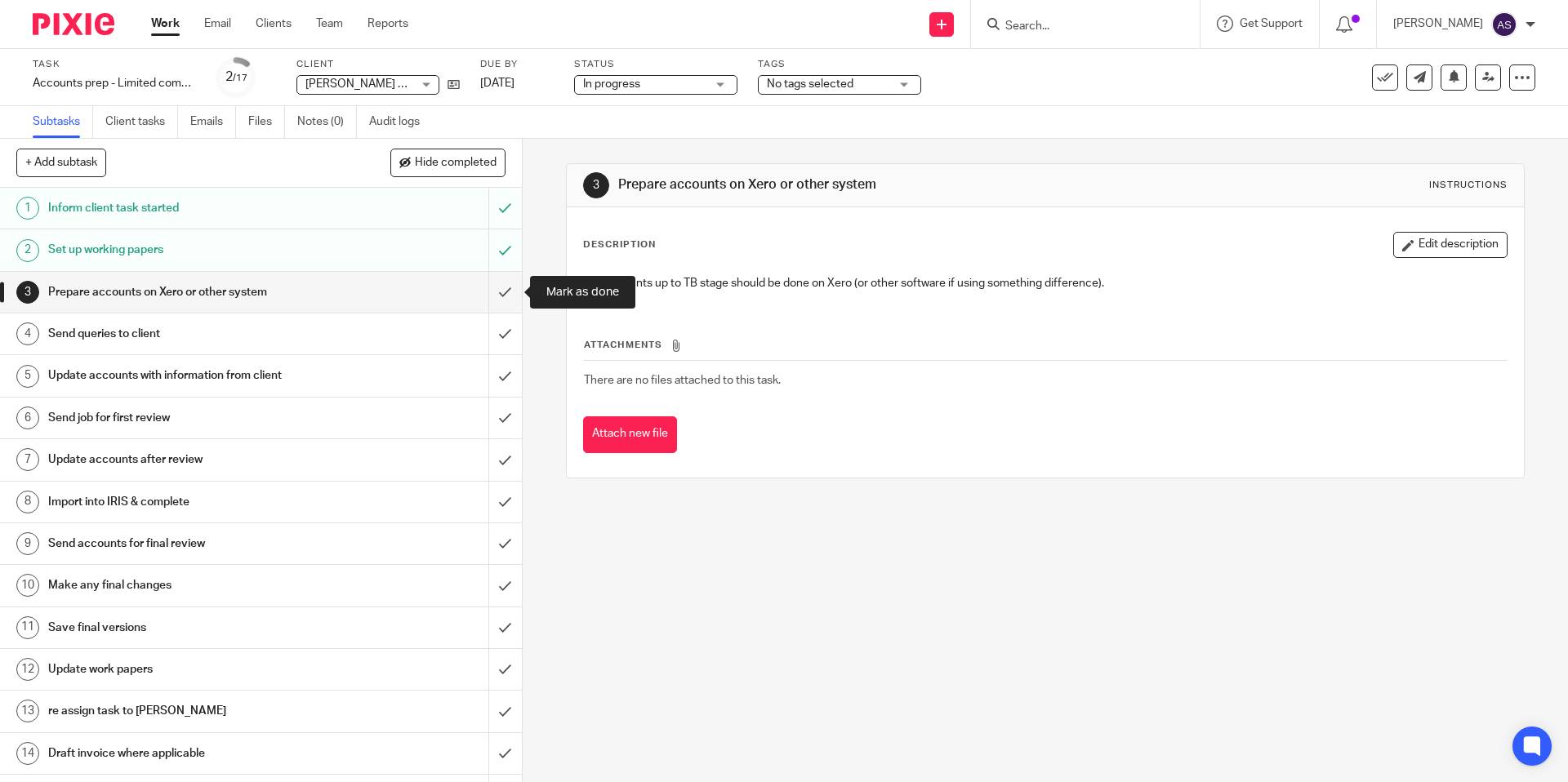
click at [516, 296] on div "1 Inform client task started 2 Set up working papers 3 Prepare accounts on Xero…" at bounding box center [261, 484] width 522 height 594
click at [504, 304] on input "submit" at bounding box center [261, 292] width 522 height 41
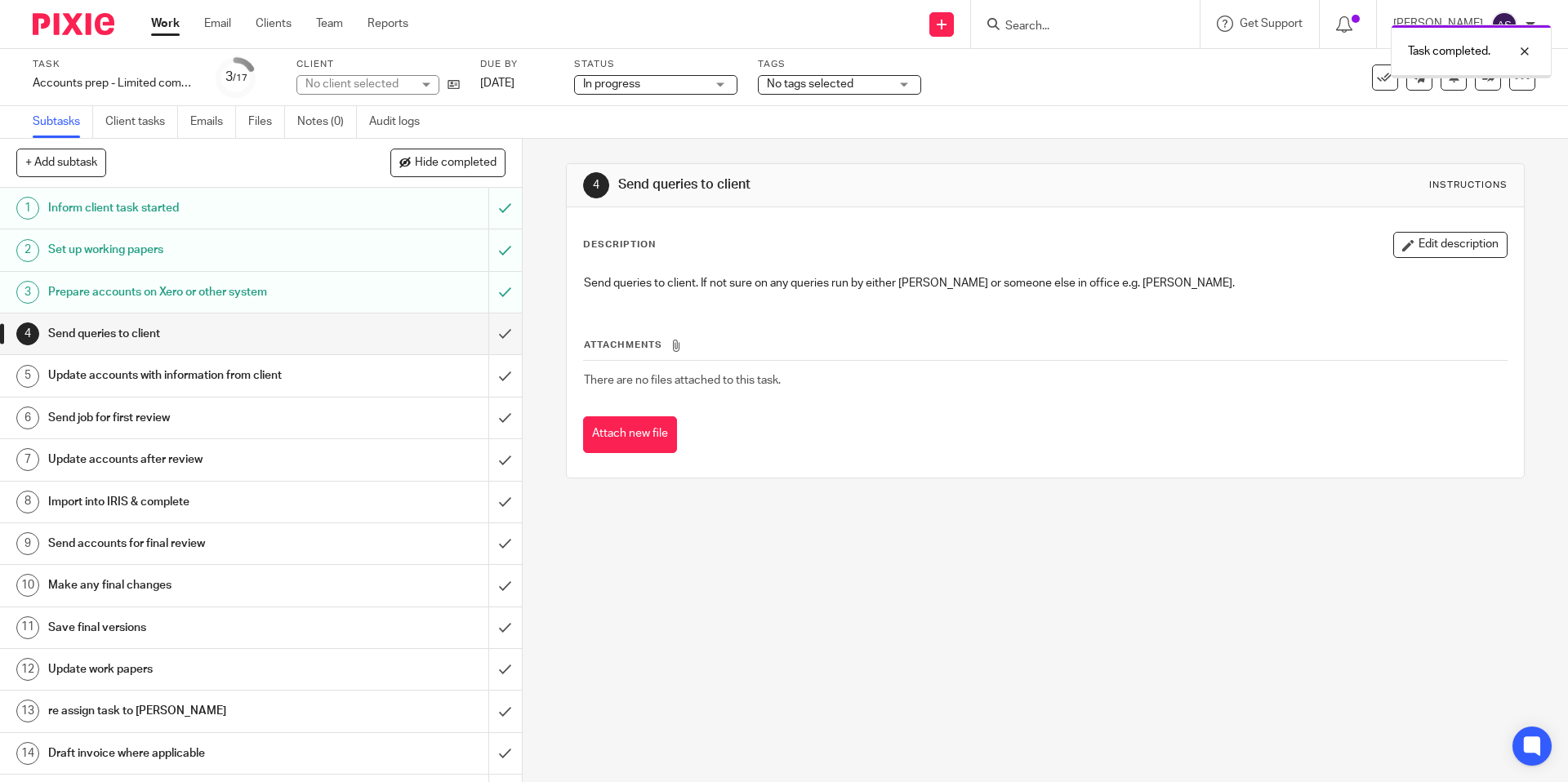
click at [500, 332] on input "submit" at bounding box center [261, 333] width 522 height 41
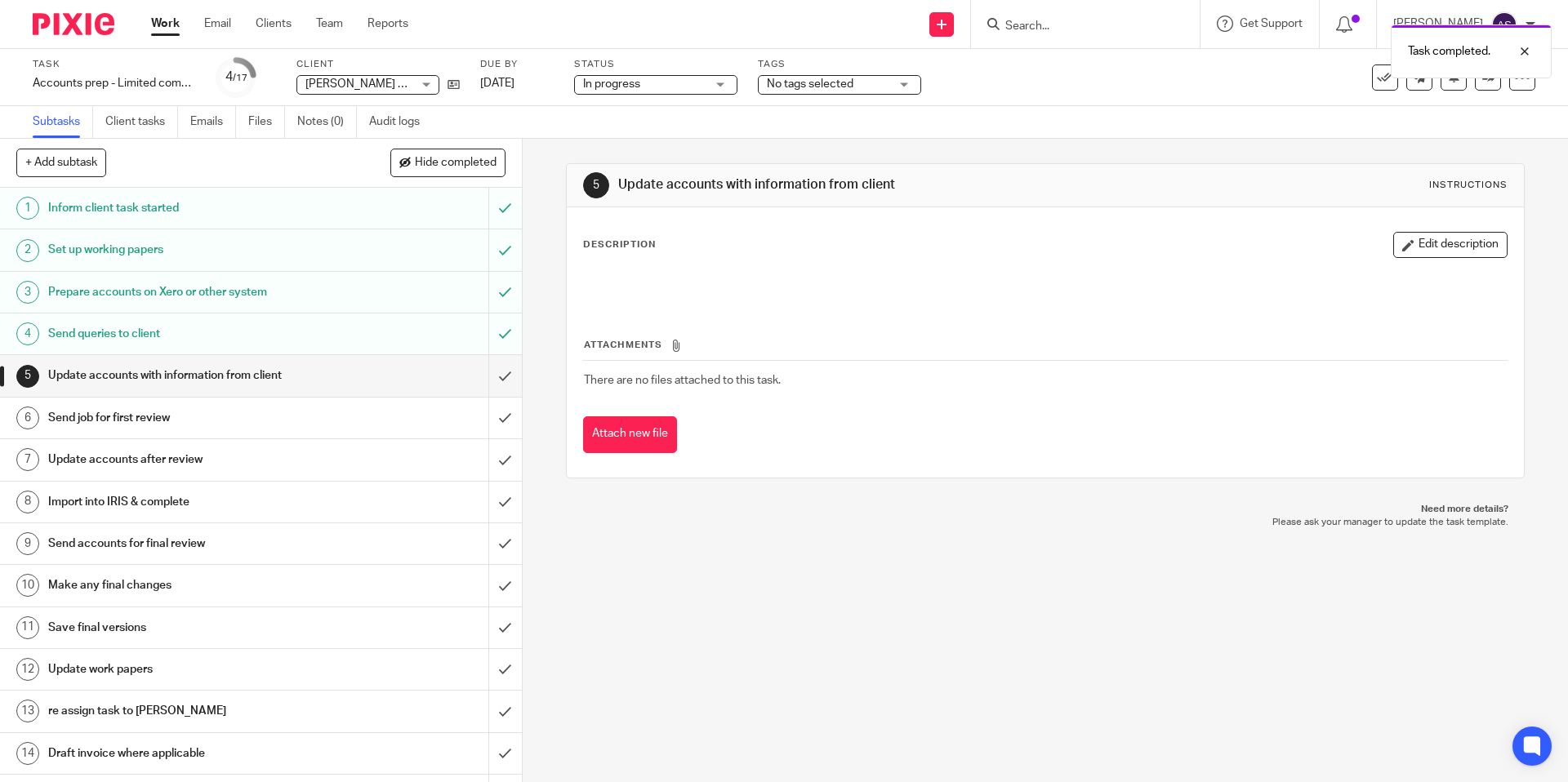
click at [810, 86] on span "No tags selected" at bounding box center [810, 84] width 87 height 12
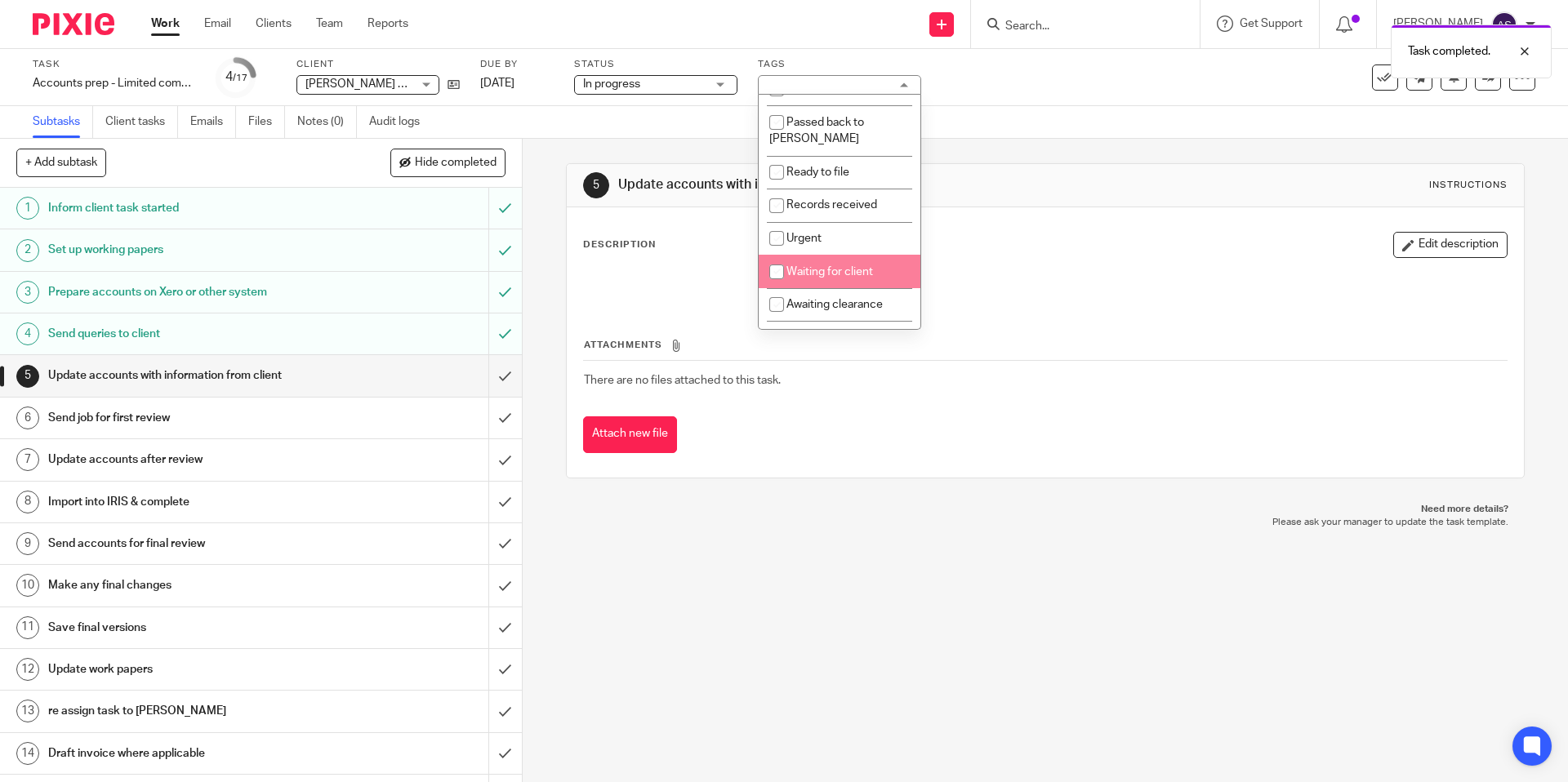
scroll to position [166, 0]
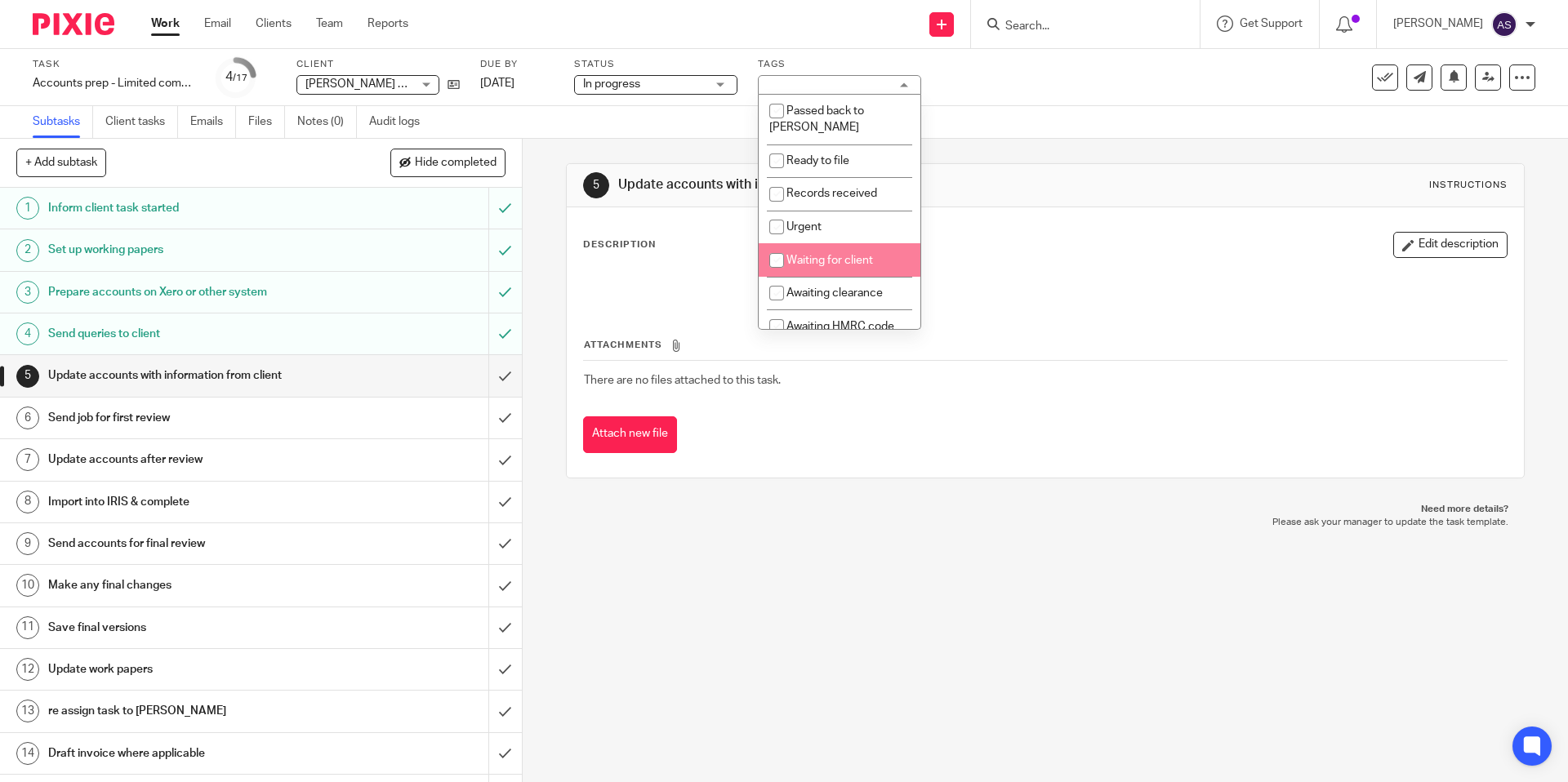
click at [843, 255] on span "Waiting for client" at bounding box center [829, 261] width 87 height 12
checkbox input "true"
click at [1045, 154] on div "5 Update accounts with information from client Instructions Description Edit de…" at bounding box center [1044, 320] width 958 height 364
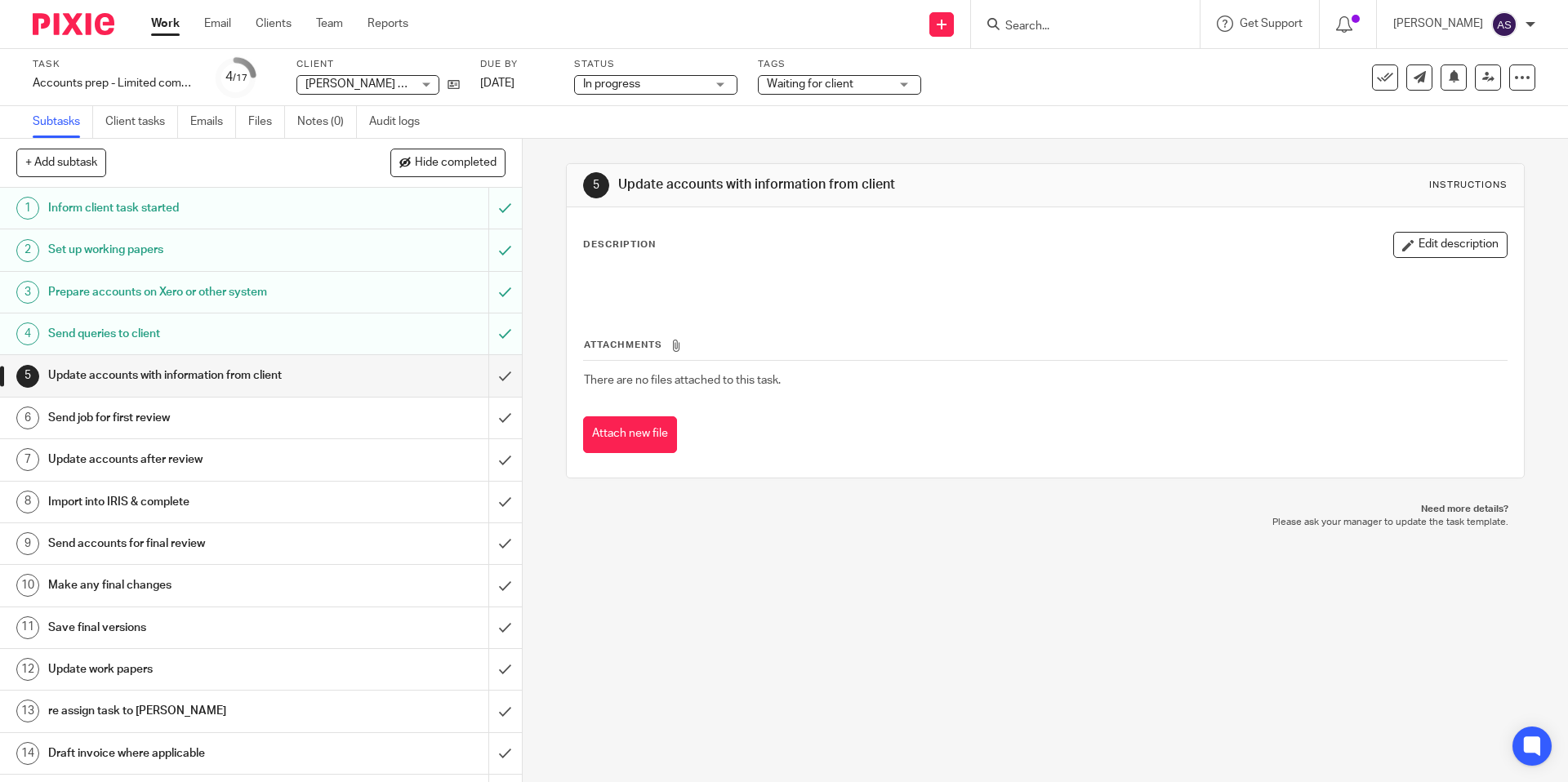
click at [173, 30] on link "Work" at bounding box center [165, 24] width 29 height 17
